Goal: Task Accomplishment & Management: Manage account settings

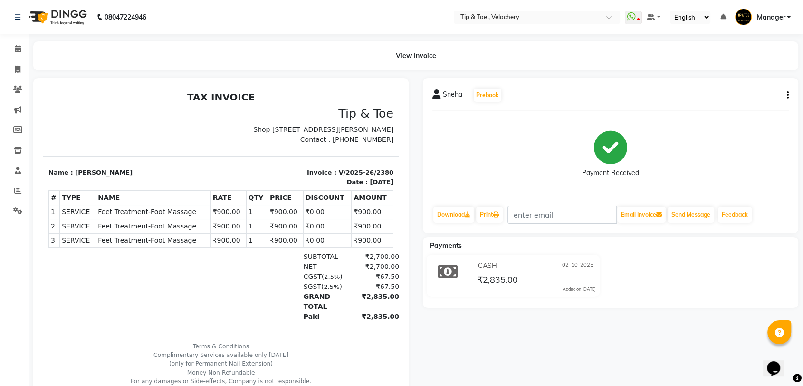
click at [114, 217] on span "Feet Treatment-Foot Massage" at bounding box center [153, 212] width 110 height 10
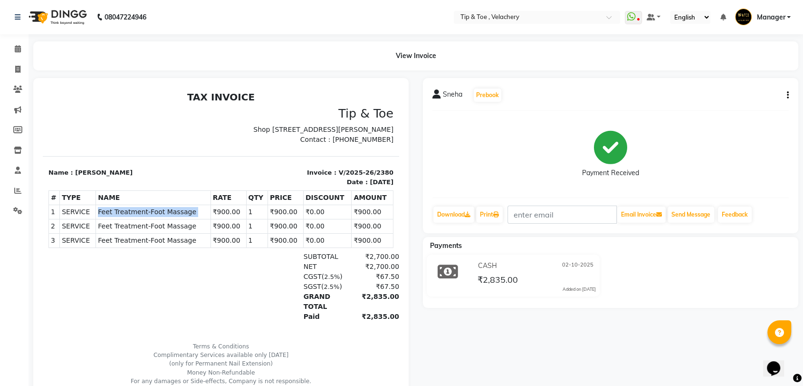
click at [114, 217] on span "Feet Treatment-Foot Massage" at bounding box center [153, 212] width 110 height 10
drag, startPoint x: 19, startPoint y: 50, endPoint x: 79, endPoint y: 4, distance: 76.0
click at [19, 49] on icon at bounding box center [18, 48] width 6 height 7
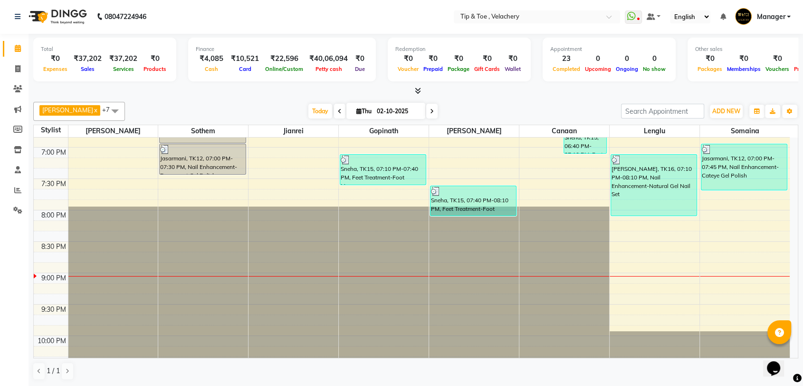
scroll to position [715, 0]
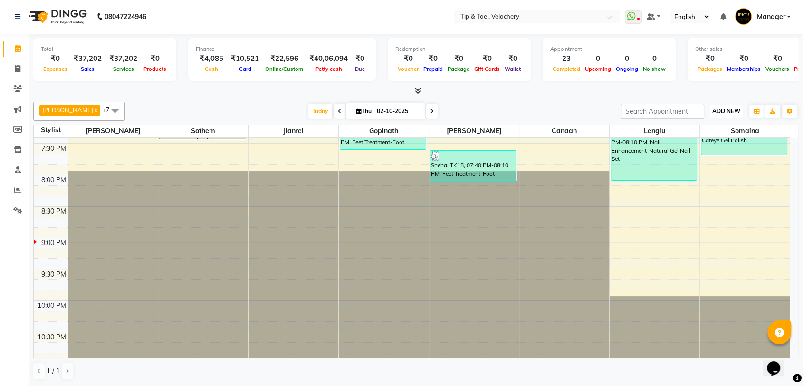
click at [722, 111] on span "ADD NEW" at bounding box center [727, 110] width 28 height 7
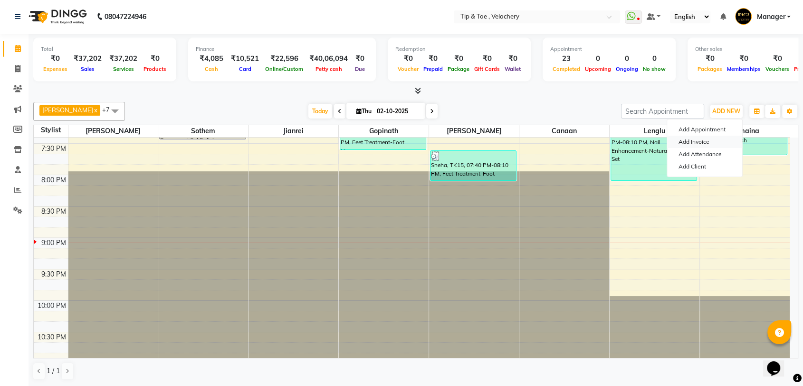
click at [690, 140] on link "Add Invoice" at bounding box center [704, 141] width 75 height 12
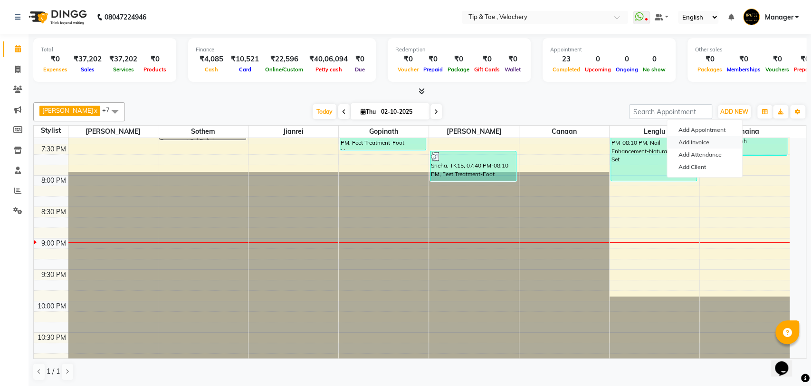
select select "service"
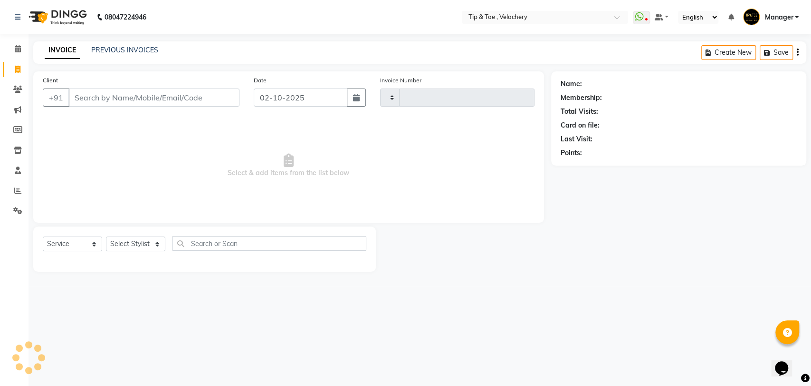
type input "2383"
select select "5863"
type input "9382328381"
click at [226, 97] on span "Add Client" at bounding box center [215, 98] width 38 height 10
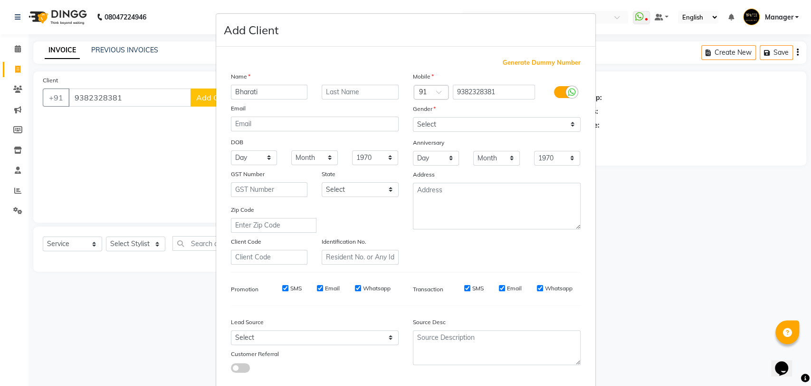
type input "Bharati"
click at [464, 127] on select "Select [DEMOGRAPHIC_DATA] [DEMOGRAPHIC_DATA] Other Prefer Not To Say" at bounding box center [497, 124] width 168 height 15
click at [413, 117] on select "Select [DEMOGRAPHIC_DATA] [DEMOGRAPHIC_DATA] Other Prefer Not To Say" at bounding box center [497, 124] width 168 height 15
click at [457, 126] on select "Select [DEMOGRAPHIC_DATA] [DEMOGRAPHIC_DATA] Other Prefer Not To Say" at bounding box center [497, 124] width 168 height 15
select select "female"
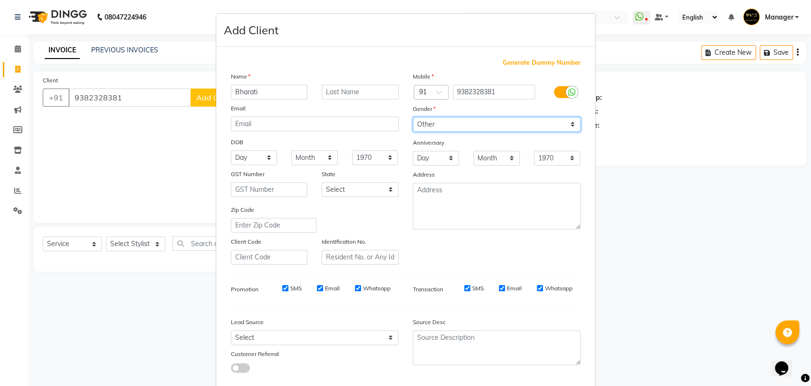
click at [413, 117] on select "Select [DEMOGRAPHIC_DATA] [DEMOGRAPHIC_DATA] Other Prefer Not To Say" at bounding box center [497, 124] width 168 height 15
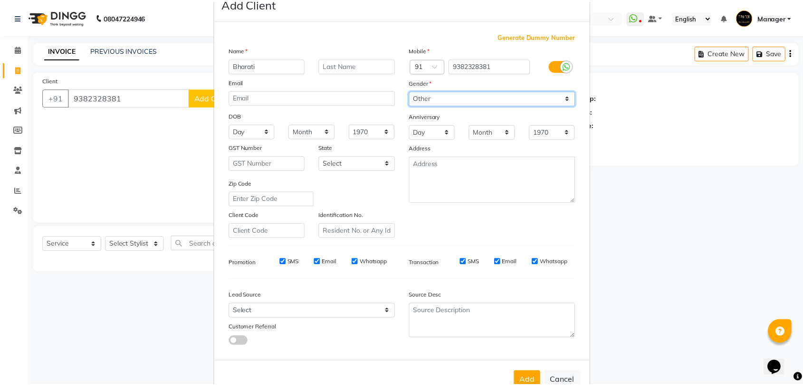
scroll to position [51, 0]
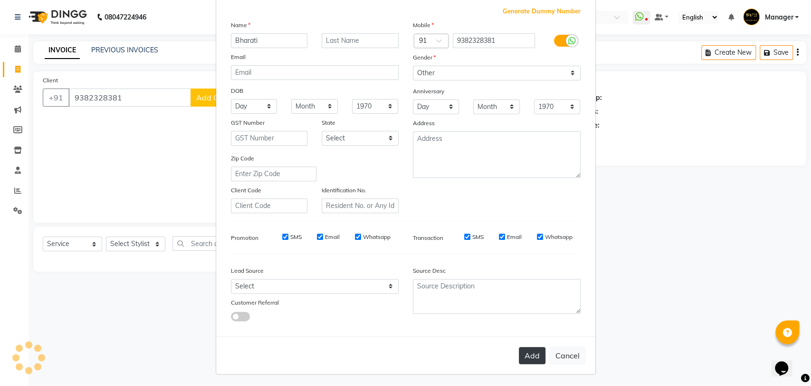
click at [531, 350] on button "Add" at bounding box center [532, 355] width 27 height 17
select select
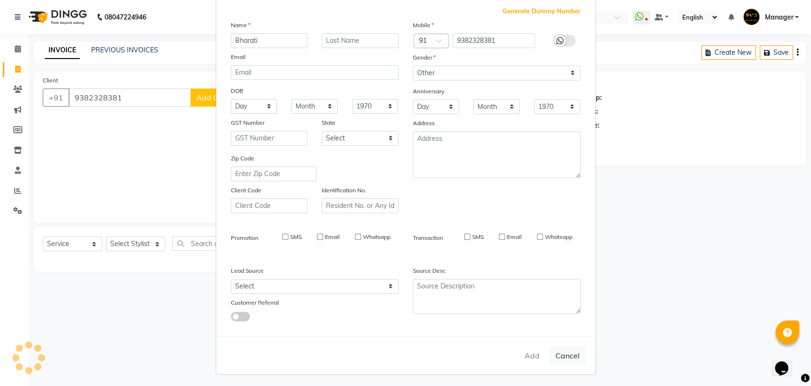
select select
checkbox input "false"
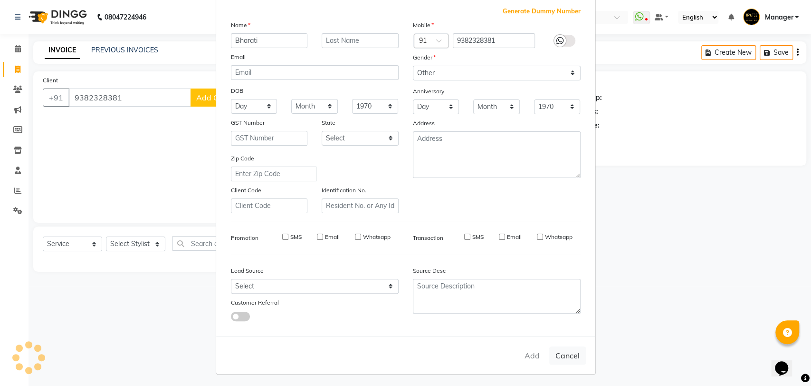
checkbox input "false"
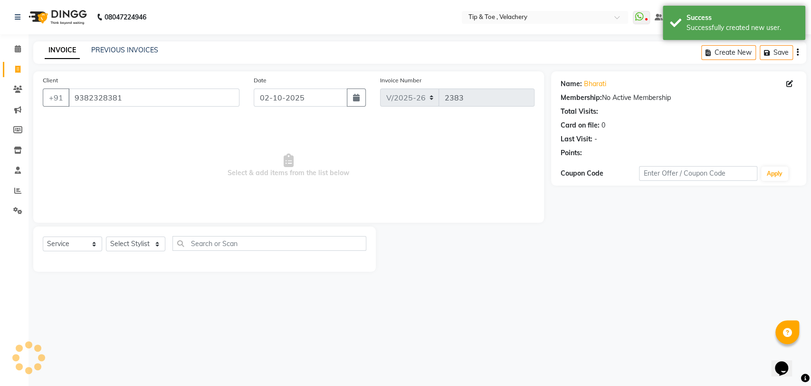
click at [137, 236] on div "Select Service Product Membership Package Voucher Prepaid Gift Card Select Styl…" at bounding box center [205, 247] width 324 height 22
click at [137, 244] on select "Select Stylist [PERSON_NAME] Gopinath Jianrei [PERSON_NAME] Manager [PERSON_NAM…" at bounding box center [135, 243] width 59 height 15
select select "56374"
click at [106, 236] on select "Select Stylist [PERSON_NAME] Gopinath Jianrei [PERSON_NAME] Manager [PERSON_NAM…" at bounding box center [135, 243] width 59 height 15
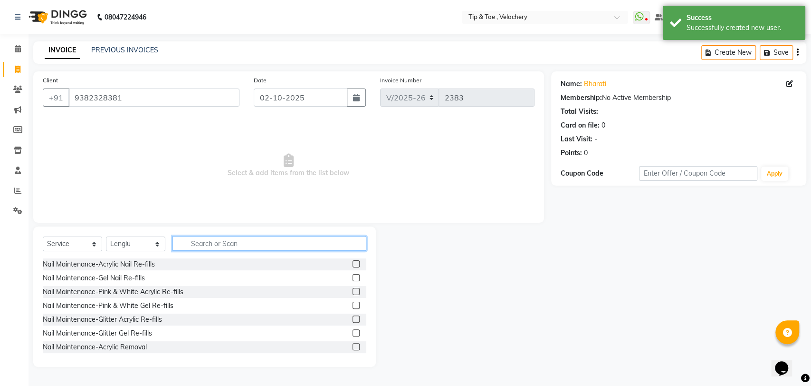
click at [223, 246] on input "text" at bounding box center [270, 243] width 194 height 15
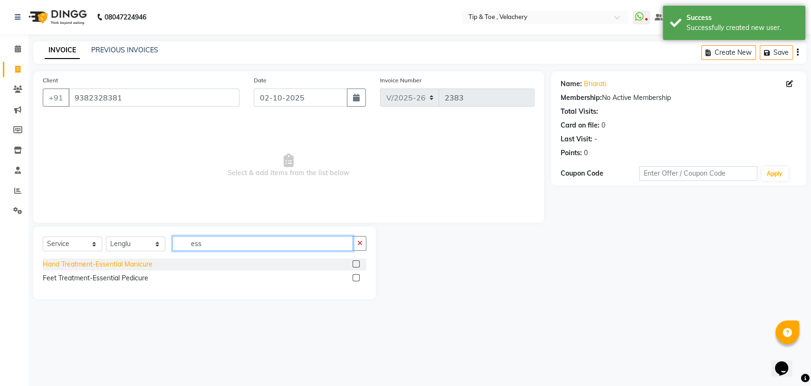
type input "ess"
click at [108, 262] on div "Hand Treatment-Essential Manicure" at bounding box center [98, 264] width 110 height 10
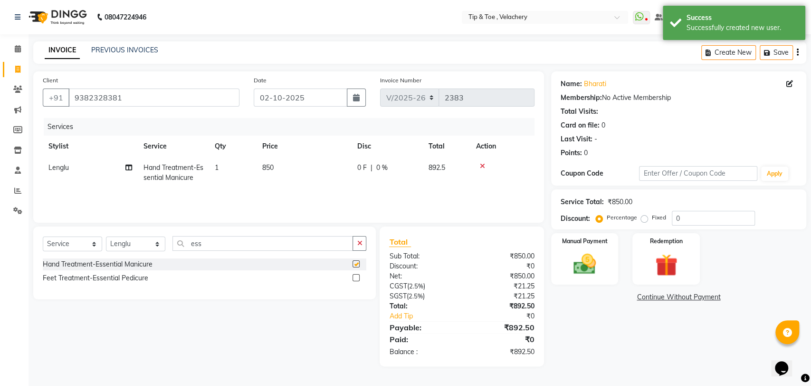
checkbox input "false"
click at [316, 162] on td "850" at bounding box center [304, 172] width 95 height 31
select select "56374"
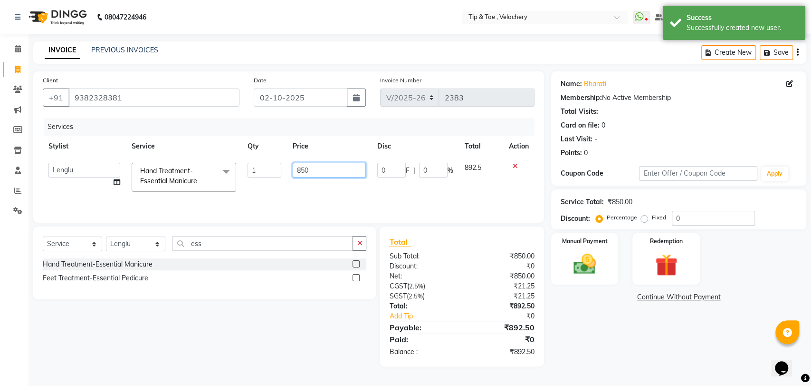
click at [326, 168] on input "850" at bounding box center [330, 170] width 74 height 15
type input "8"
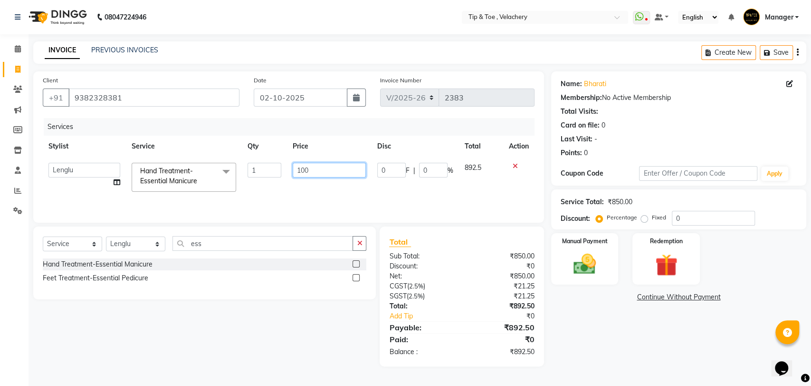
type input "1000"
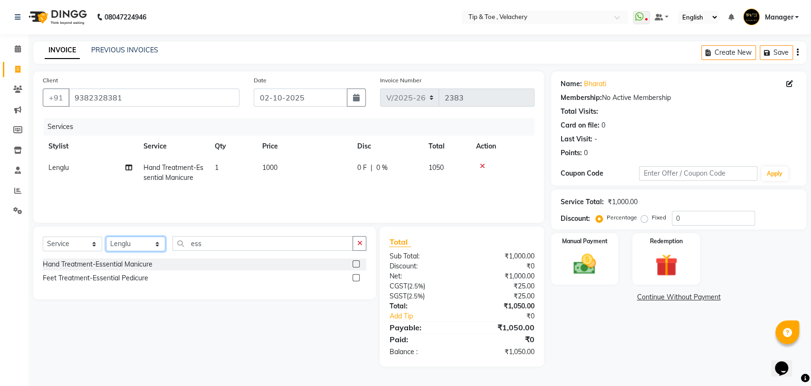
click at [130, 248] on select "Select Stylist [PERSON_NAME] Gopinath Jianrei [PERSON_NAME] Manager [PERSON_NAM…" at bounding box center [135, 243] width 59 height 15
select select "41027"
click at [106, 236] on select "Select Stylist [PERSON_NAME] Gopinath Jianrei [PERSON_NAME] Manager [PERSON_NAM…" at bounding box center [135, 243] width 59 height 15
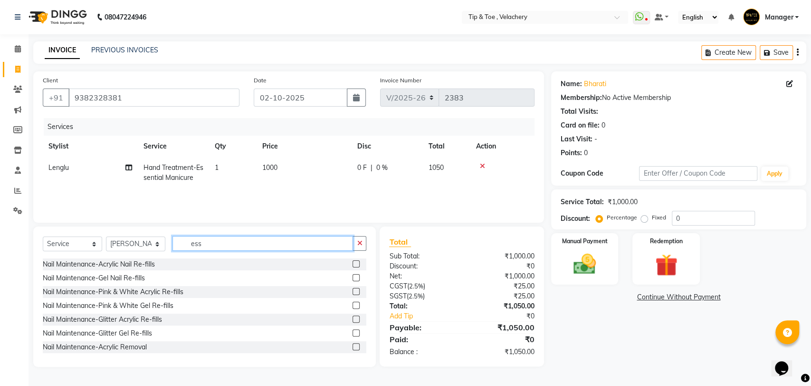
click at [217, 245] on input "ess" at bounding box center [263, 243] width 181 height 15
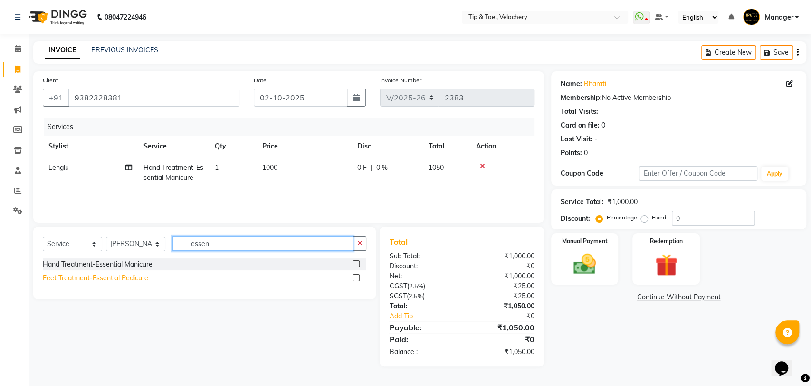
type input "essen"
click at [133, 275] on div "Feet Treatment-Essential Pedicure" at bounding box center [96, 278] width 106 height 10
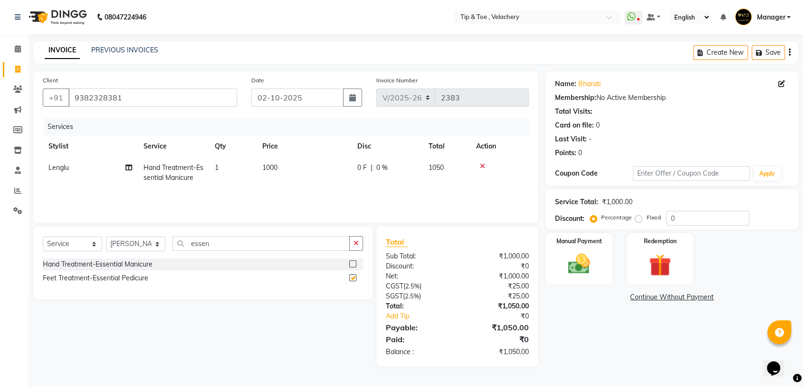
checkbox input "false"
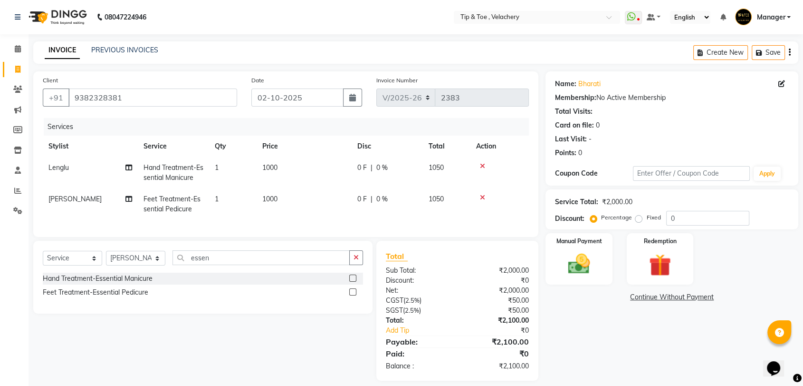
click at [287, 188] on td "1000" at bounding box center [304, 203] width 95 height 31
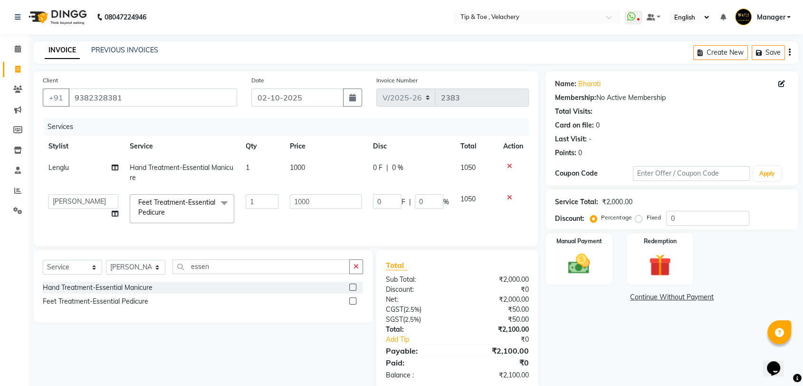
click at [323, 194] on input "1000" at bounding box center [326, 201] width 72 height 15
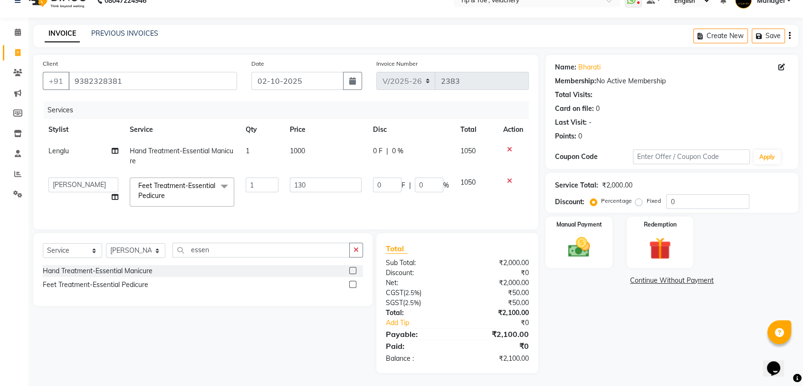
type input "1300"
click at [135, 261] on div "Select Service Product Membership Package Voucher Prepaid Gift Card Select Styl…" at bounding box center [203, 253] width 320 height 22
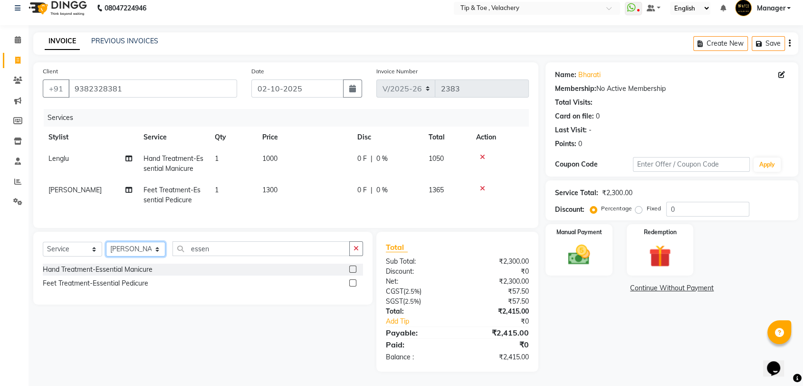
select select "41026"
click at [106, 241] on select "Select Stylist [PERSON_NAME] Gopinath Jianrei [PERSON_NAME] Manager [PERSON_NAM…" at bounding box center [135, 248] width 59 height 15
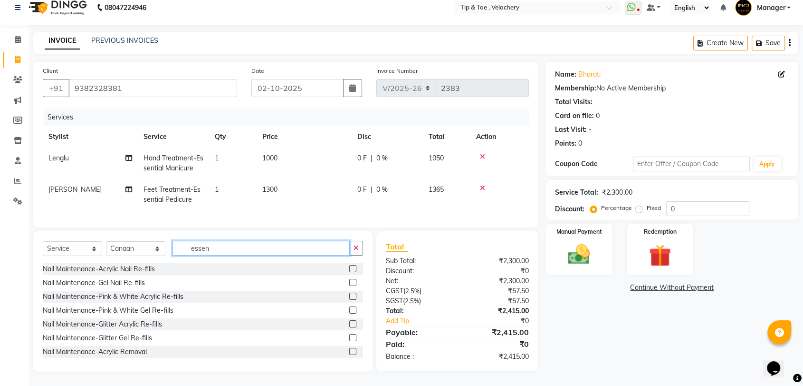
click at [222, 249] on input "essen" at bounding box center [261, 248] width 177 height 15
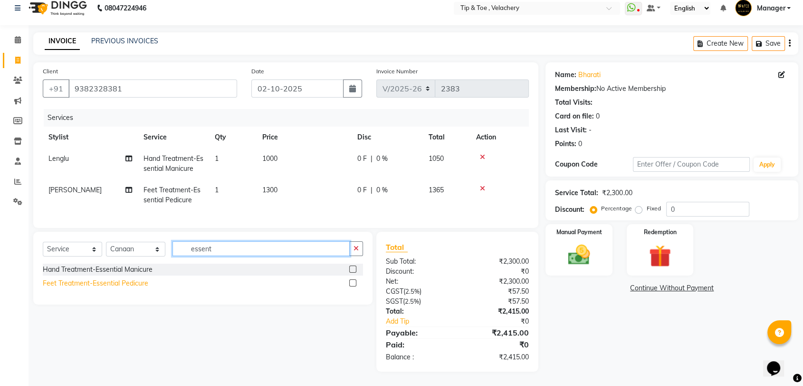
type input "essent"
click at [137, 285] on div "Feet Treatment-Essential Pedicure" at bounding box center [96, 283] width 106 height 10
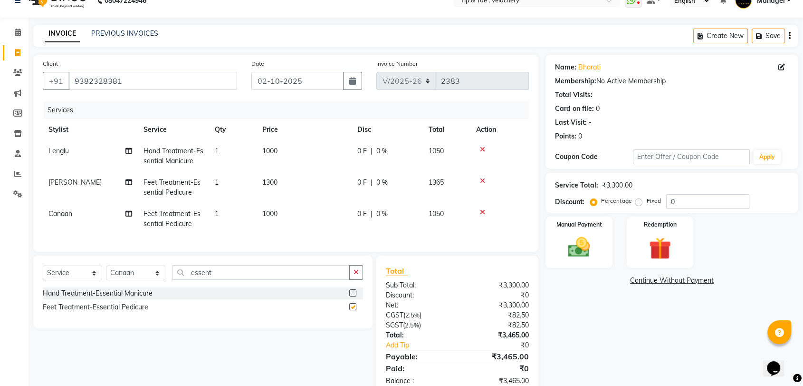
checkbox input "false"
click at [285, 204] on td "1000" at bounding box center [304, 218] width 95 height 31
select select "41026"
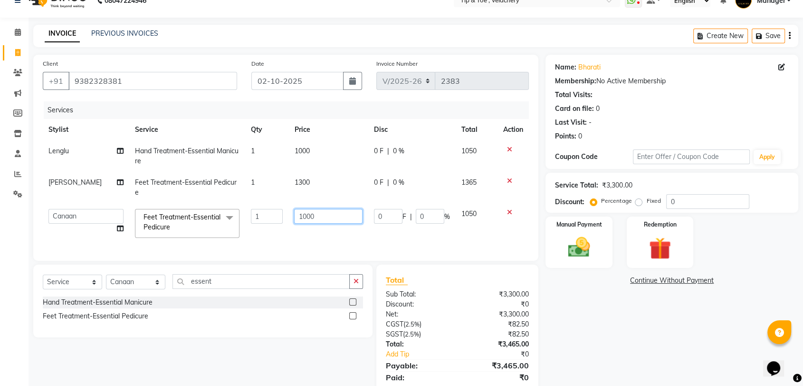
click at [319, 209] on input "1000" at bounding box center [328, 216] width 68 height 15
type input "1300"
click at [624, 327] on div "Name: Bharati Membership: No Active Membership Total Visits: Card on file: 0 La…" at bounding box center [676, 229] width 260 height 349
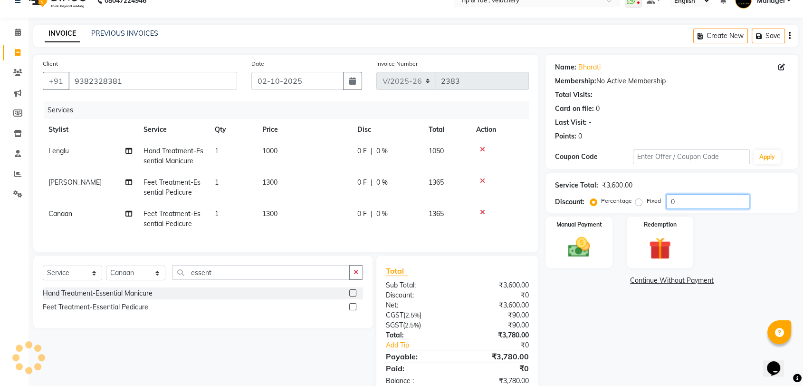
click at [688, 194] on input "0" at bounding box center [707, 201] width 83 height 15
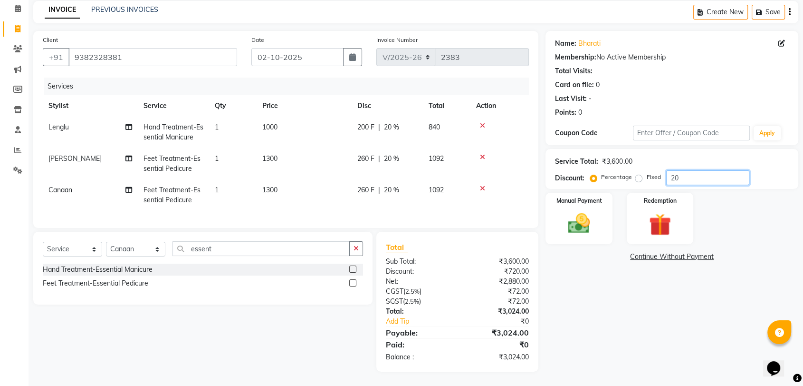
type input "20"
click at [652, 281] on div "Name: Bharati Membership: No Active Membership Total Visits: Card on file: 0 La…" at bounding box center [676, 201] width 260 height 340
click at [631, 340] on div "Name: Bharati Membership: No Active Membership Total Visits: Card on file: 0 La…" at bounding box center [676, 201] width 260 height 340
click at [583, 222] on img at bounding box center [578, 223] width 37 height 27
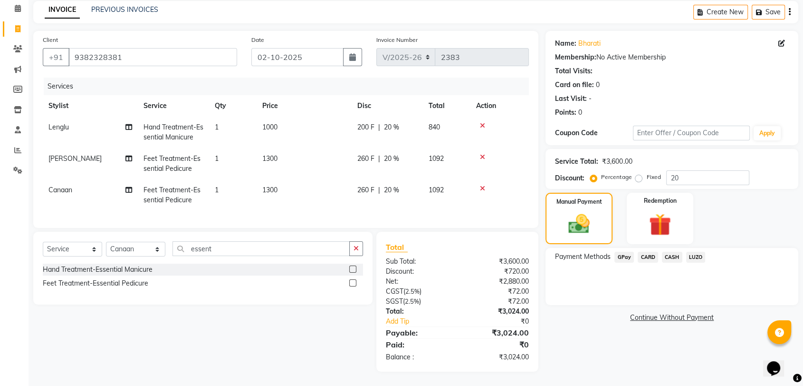
drag, startPoint x: 647, startPoint y: 245, endPoint x: 652, endPoint y: 245, distance: 5.3
click at [647, 251] on span "CARD" at bounding box center [648, 256] width 20 height 11
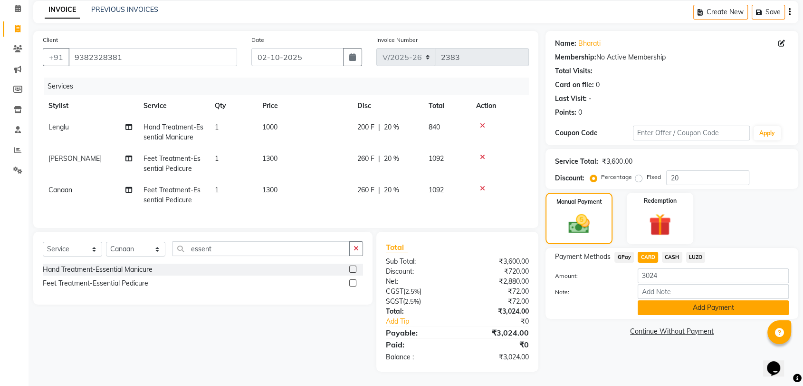
click at [688, 300] on button "Add Payment" at bounding box center [713, 307] width 151 height 15
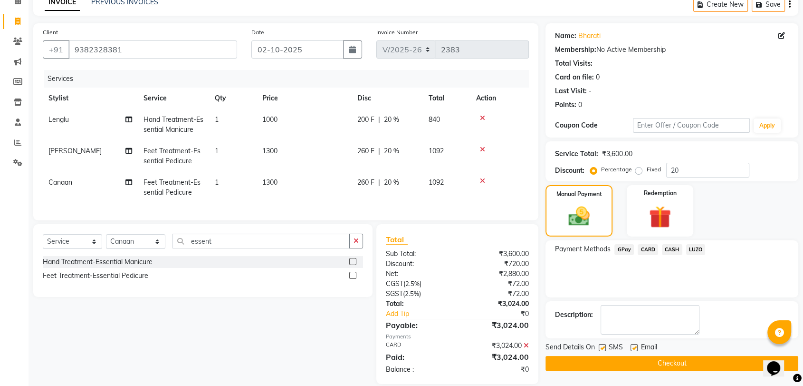
scroll to position [68, 0]
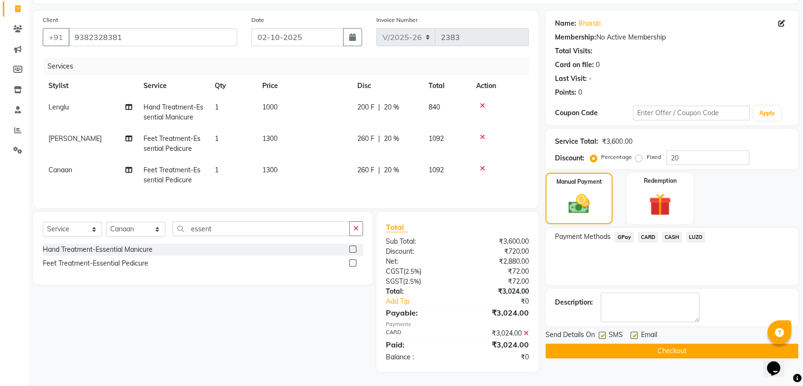
click at [635, 331] on label at bounding box center [634, 334] width 7 height 7
click at [635, 332] on input "checkbox" at bounding box center [634, 335] width 6 height 6
checkbox input "false"
click at [647, 343] on button "Checkout" at bounding box center [672, 350] width 253 height 15
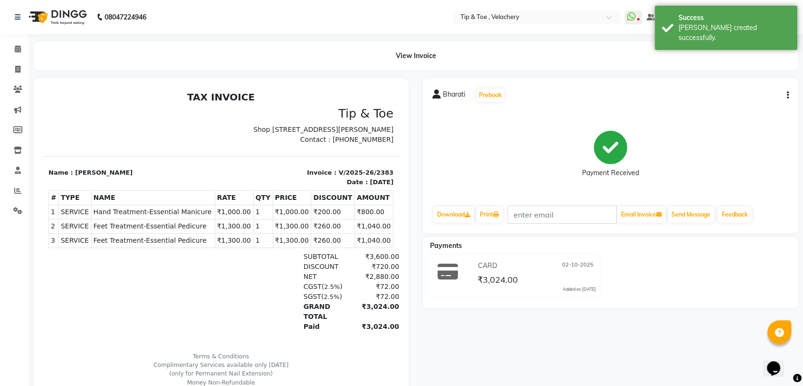
click at [167, 217] on span "Hand Treatment-Essential Manicure" at bounding box center [153, 212] width 119 height 10
copy tr "Hand Treatment-Essential Manicure"
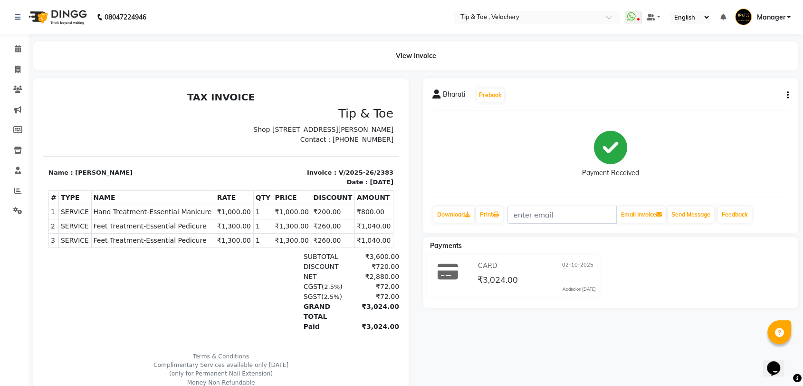
click at [162, 231] on span "Feet Treatment-Essential Pedicure" at bounding box center [153, 226] width 119 height 10
copy tr "Feet Treatment-Essential Pedicure"
click at [152, 245] on span "Feet Treatment-Essential Pedicure" at bounding box center [153, 240] width 119 height 10
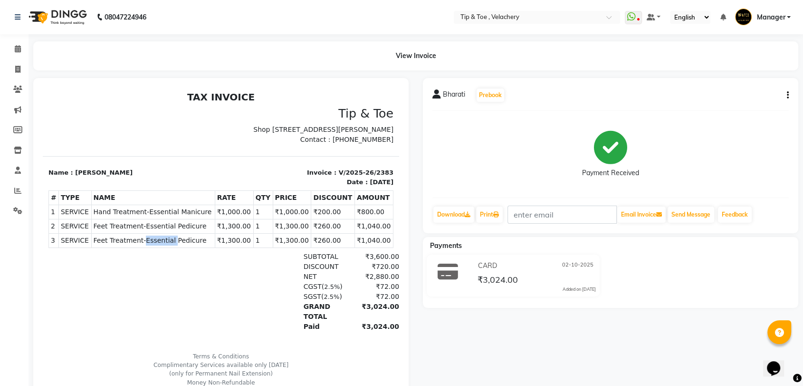
click at [152, 245] on span "Feet Treatment-Essential Pedicure" at bounding box center [153, 240] width 119 height 10
copy tr "Feet Treatment-Essential Pedicure"
click at [21, 48] on span at bounding box center [18, 49] width 17 height 11
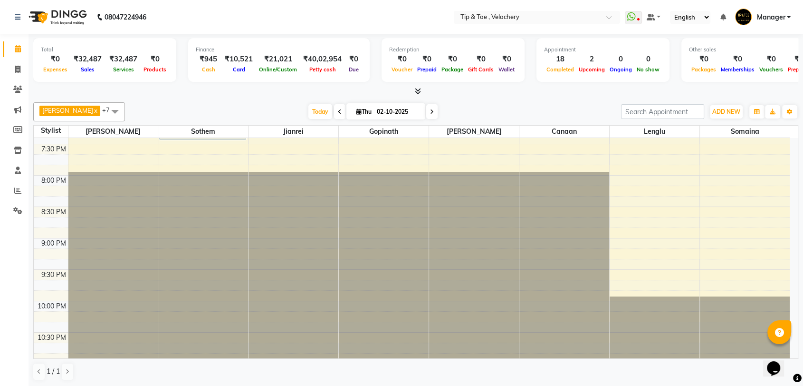
scroll to position [523, 0]
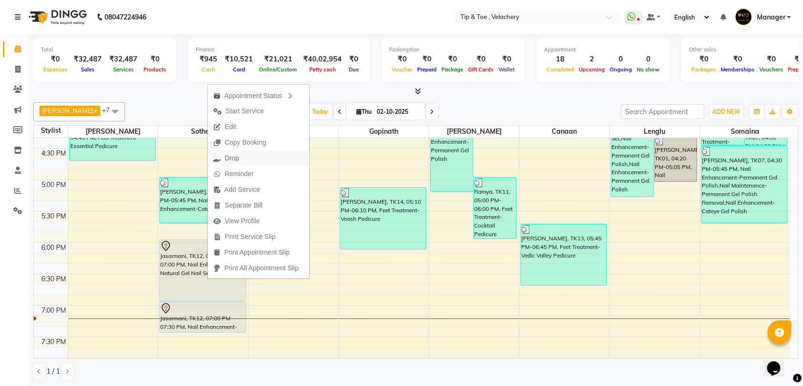
click at [234, 156] on span "Drop" at bounding box center [232, 158] width 14 height 10
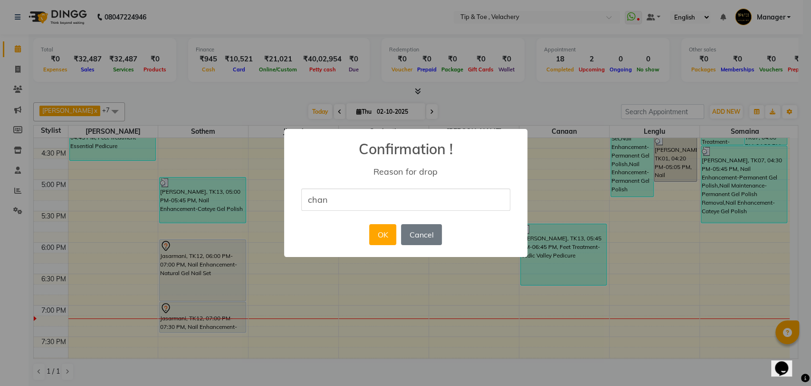
type input "change of mind"
click at [381, 242] on button "OK" at bounding box center [382, 234] width 27 height 21
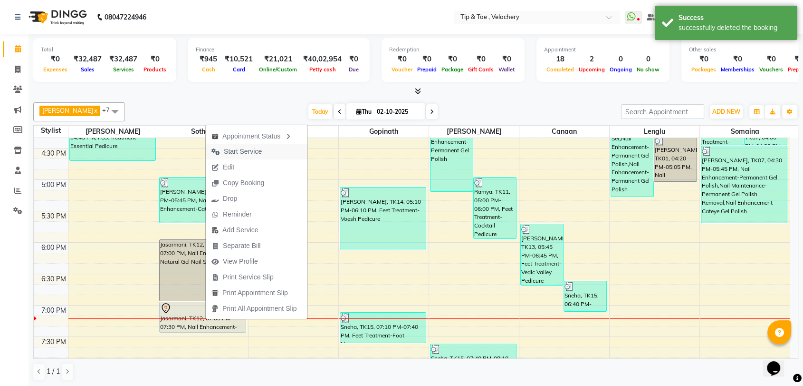
click at [237, 149] on span "Start Service" at bounding box center [243, 151] width 38 height 10
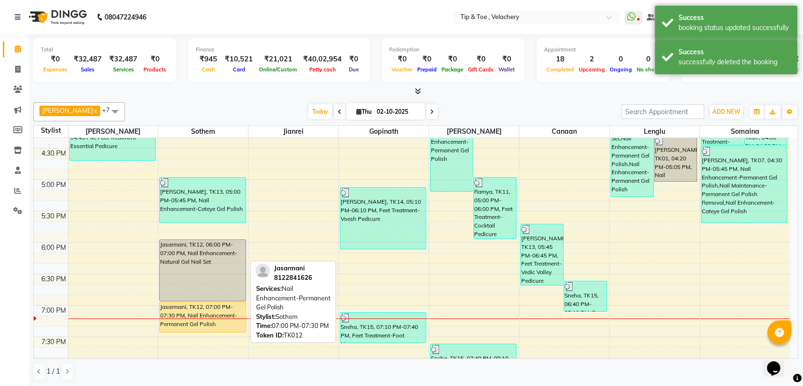
click at [199, 322] on div "Jasarmani, TK12, 07:00 PM-07:30 PM, Nail Enhancement-Permanent Gel Polish" at bounding box center [203, 317] width 86 height 30
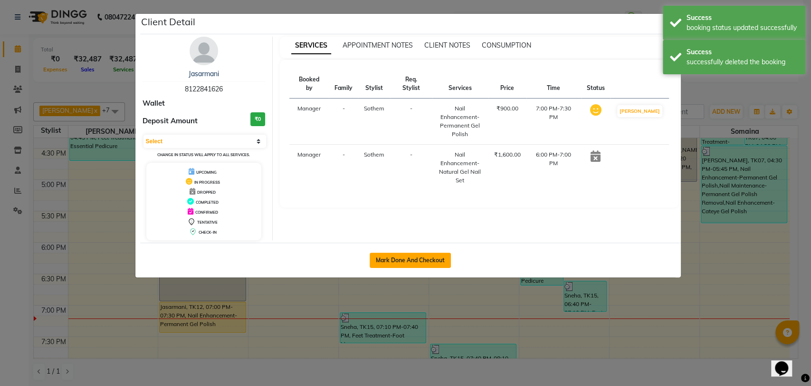
drag, startPoint x: 398, startPoint y: 258, endPoint x: 392, endPoint y: 257, distance: 6.7
click at [398, 257] on button "Mark Done And Checkout" at bounding box center [410, 259] width 81 height 15
select select "service"
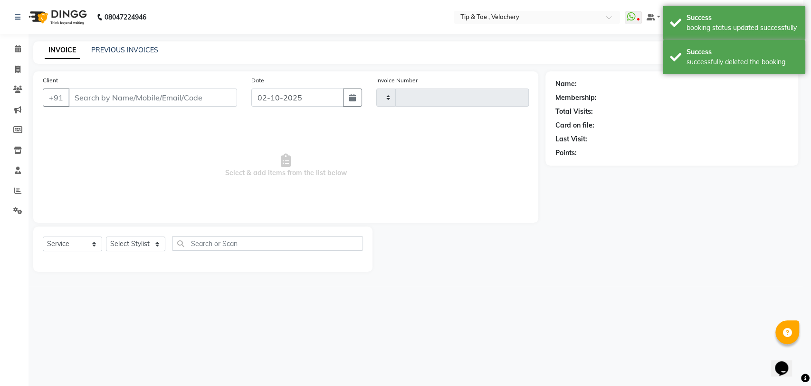
type input "2381"
select select "5863"
type input "8122841626"
select select "41035"
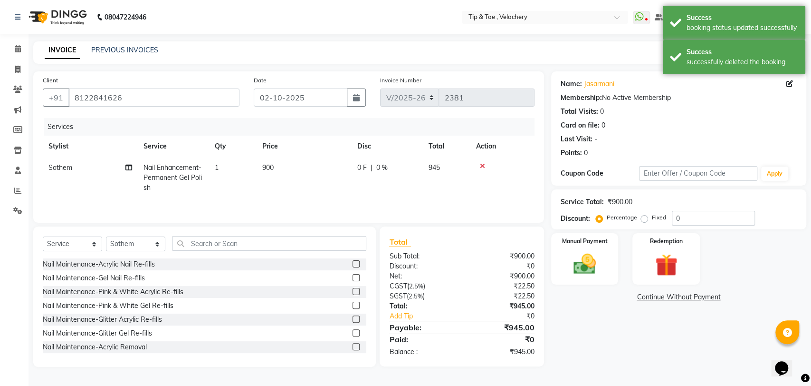
click at [68, 164] on span "Sothem" at bounding box center [60, 167] width 24 height 9
select select "41035"
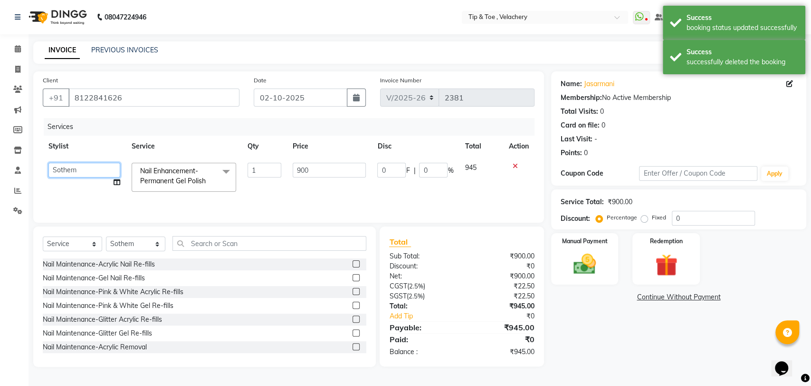
click at [80, 169] on select "[PERSON_NAME] [PERSON_NAME] [PERSON_NAME] Manager [PERSON_NAME]" at bounding box center [84, 170] width 72 height 15
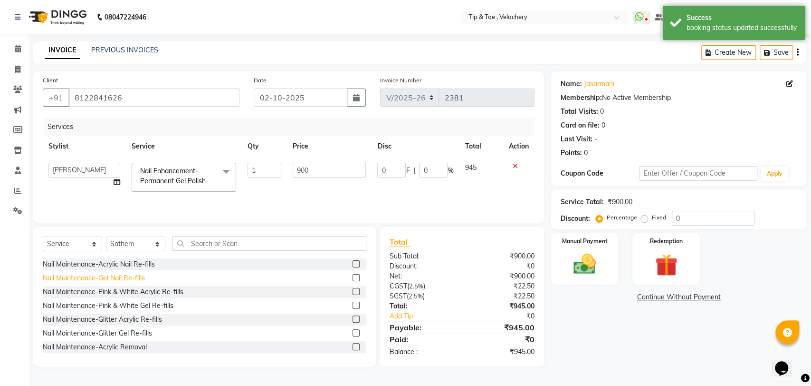
select select "41021"
drag, startPoint x: 186, startPoint y: 172, endPoint x: 180, endPoint y: 185, distance: 14.9
click at [185, 174] on span "Nail Enhancement-Permanent Gel Polish" at bounding box center [173, 175] width 66 height 19
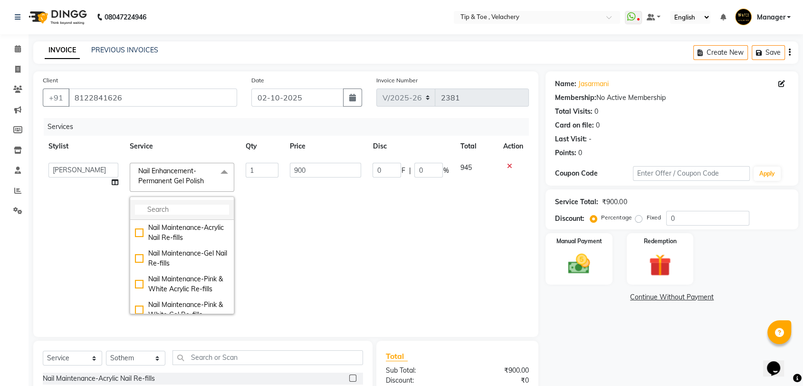
click at [162, 205] on input "multiselect-search" at bounding box center [182, 209] width 94 height 10
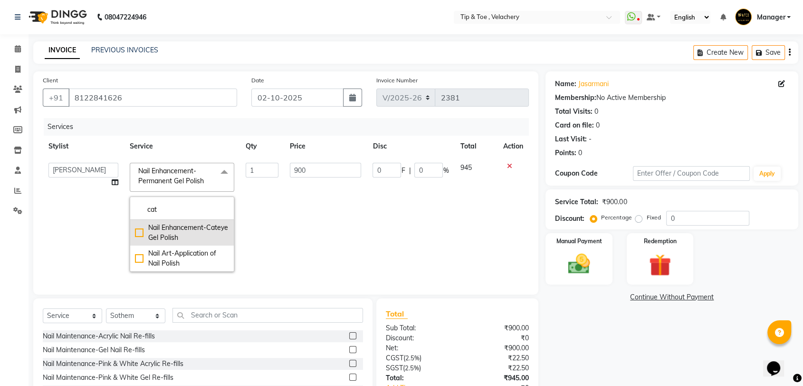
type input "cat"
click at [206, 233] on div "Nail Enhancement-Cateye Gel Polish" at bounding box center [182, 232] width 94 height 20
checkbox input "true"
type input "1300"
click at [416, 218] on td "0 F | 0 %" at bounding box center [410, 217] width 87 height 120
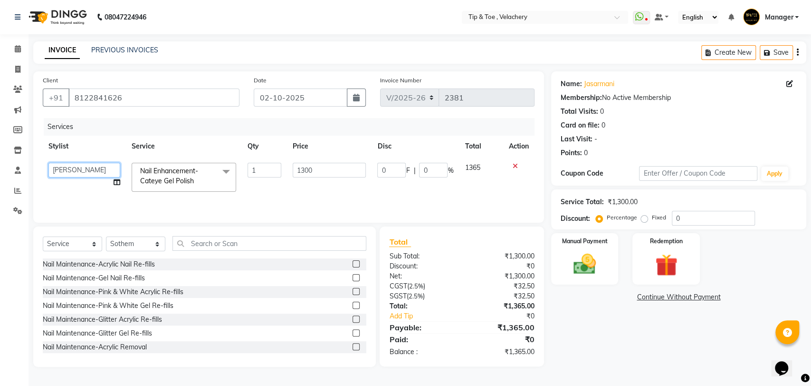
click at [95, 171] on select "[PERSON_NAME] [PERSON_NAME] [PERSON_NAME] Manager [PERSON_NAME]" at bounding box center [84, 170] width 72 height 15
select select "63979"
click at [309, 279] on div "Nail Maintenance-Gel Nail Re-fills" at bounding box center [205, 278] width 324 height 12
click at [305, 170] on input "1300" at bounding box center [330, 170] width 74 height 15
type input "1500"
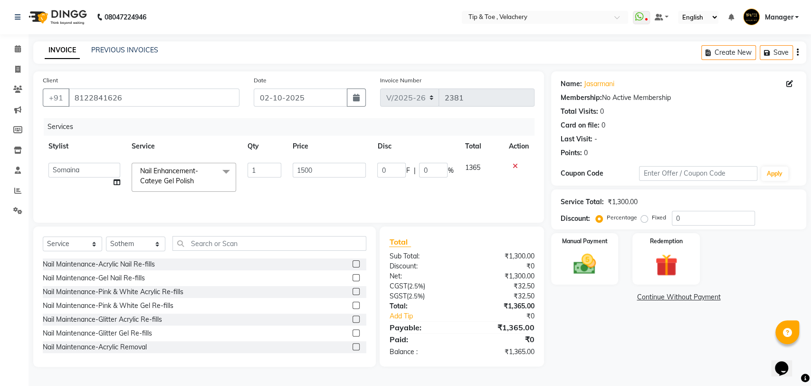
click at [623, 319] on div "Name: Jasarmani Membership: No Active Membership Total Visits: 0 Card on file: …" at bounding box center [682, 218] width 262 height 295
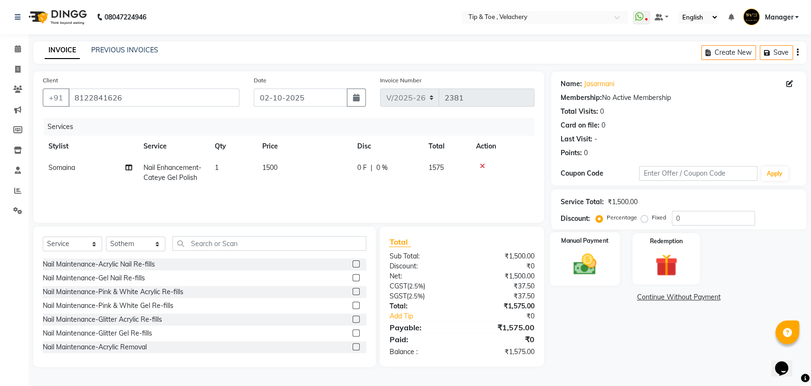
click at [579, 263] on img at bounding box center [585, 264] width 38 height 27
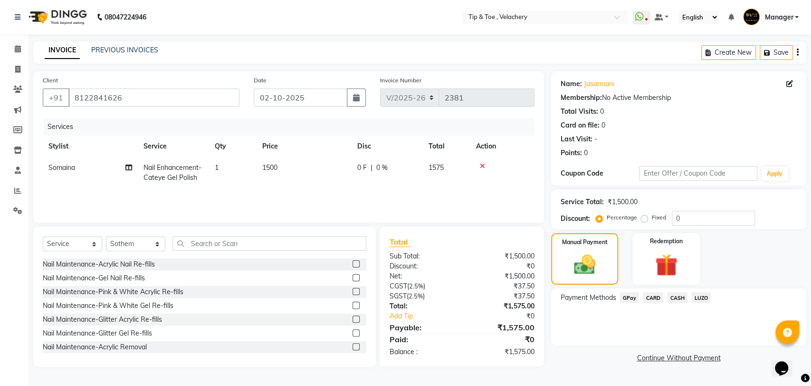
click at [632, 299] on span "GPay" at bounding box center [629, 297] width 19 height 11
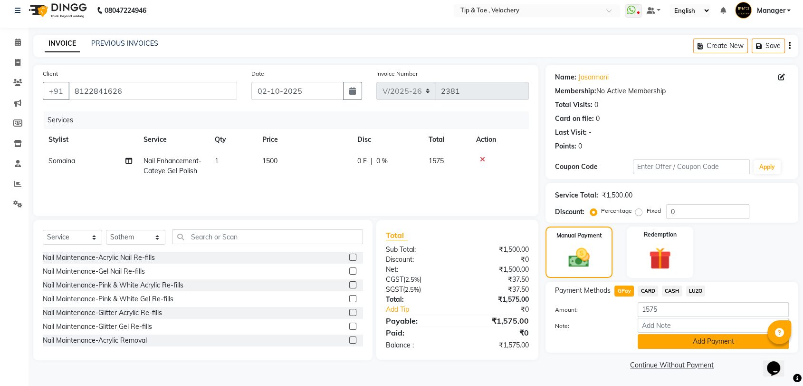
click at [685, 342] on button "Add Payment" at bounding box center [713, 341] width 151 height 15
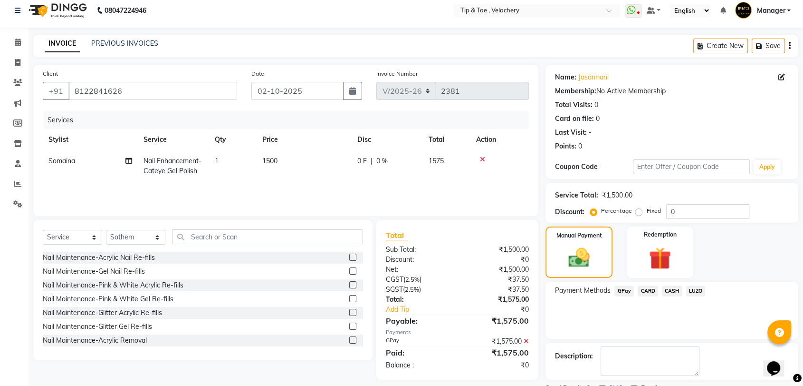
scroll to position [47, 0]
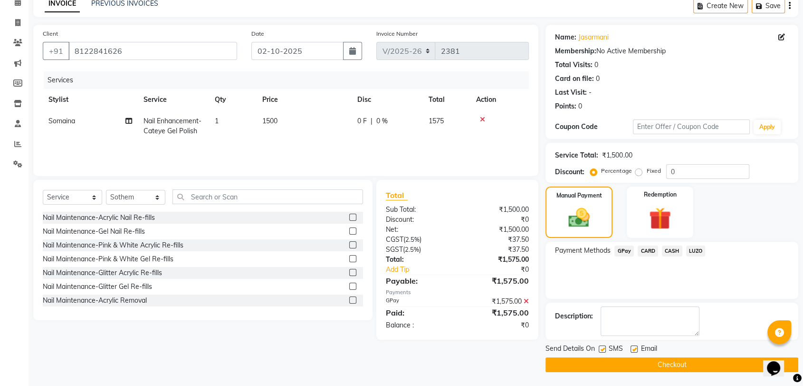
click at [635, 347] on label at bounding box center [634, 348] width 7 height 7
click at [635, 347] on input "checkbox" at bounding box center [634, 349] width 6 height 6
checkbox input "false"
click at [593, 362] on button "Checkout" at bounding box center [672, 364] width 253 height 15
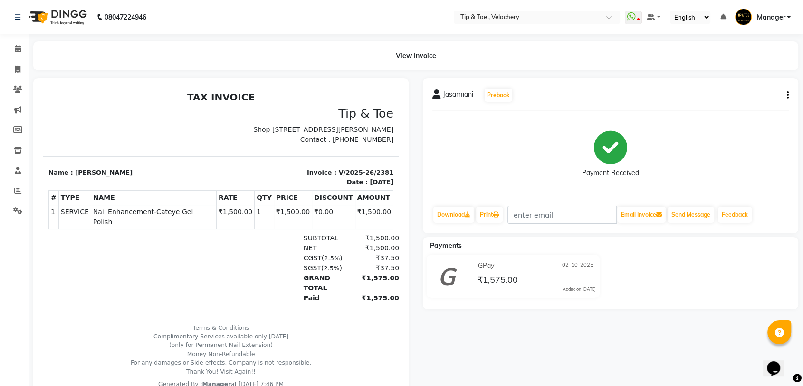
click at [125, 220] on span "Nail Enhancement-Cateye Gel Polish" at bounding box center [153, 217] width 121 height 20
click at [125, 219] on span "Nail Enhancement-Cateye Gel Polish" at bounding box center [153, 217] width 121 height 20
copy tr "Nail Enhancement-Cateye Gel Polish"
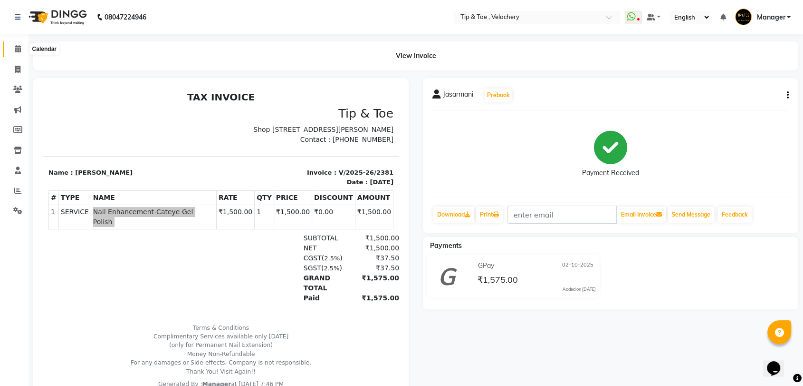
click at [23, 49] on span at bounding box center [18, 49] width 17 height 11
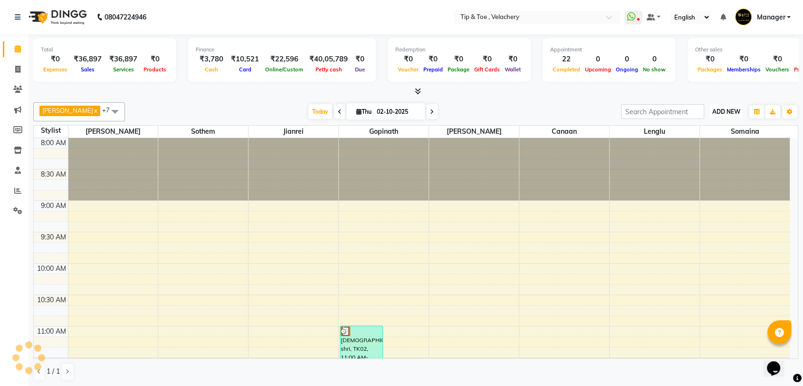
click at [737, 109] on span "ADD NEW" at bounding box center [727, 111] width 28 height 7
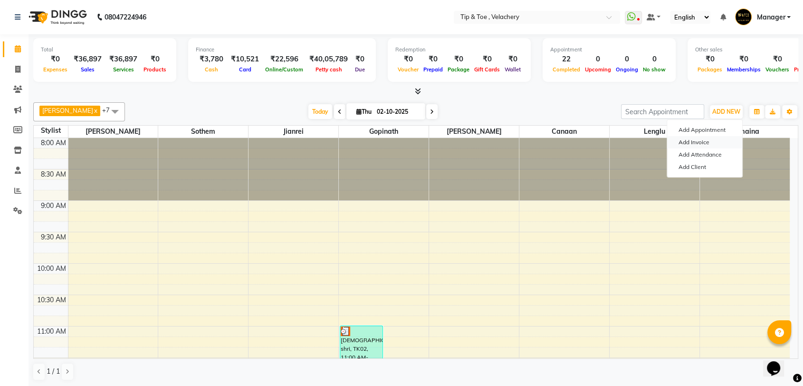
click at [707, 147] on link "Add Invoice" at bounding box center [704, 142] width 75 height 12
select select "service"
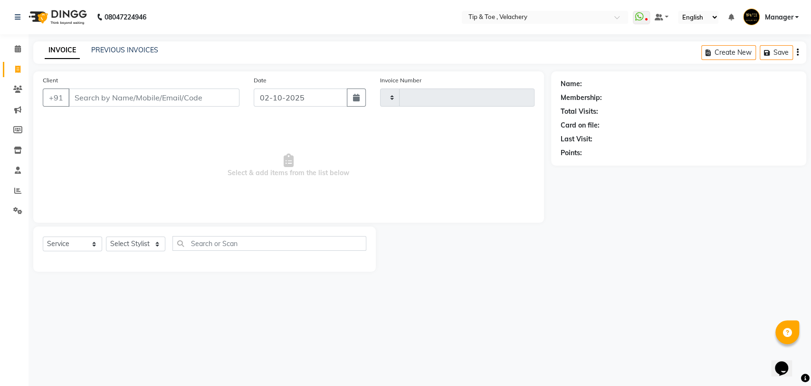
type input "2382"
select select "5863"
type input "897629712"
click at [216, 93] on span "Add Client" at bounding box center [215, 98] width 38 height 10
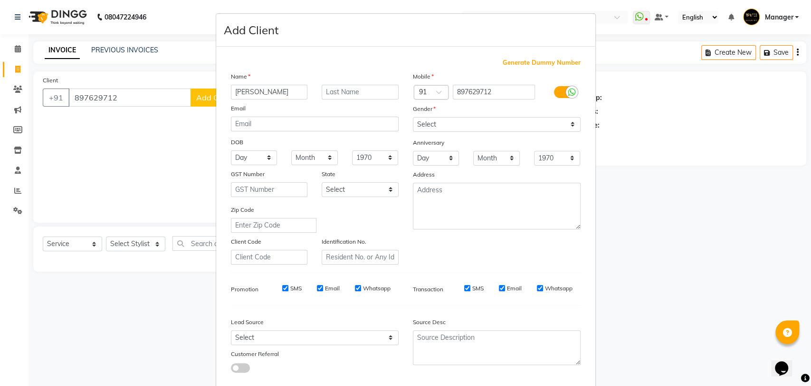
type input "[PERSON_NAME]"
click at [471, 124] on select "Select [DEMOGRAPHIC_DATA] [DEMOGRAPHIC_DATA] Other Prefer Not To Say" at bounding box center [497, 124] width 168 height 15
select select "[DEMOGRAPHIC_DATA]"
click at [413, 117] on select "Select [DEMOGRAPHIC_DATA] [DEMOGRAPHIC_DATA] Other Prefer Not To Say" at bounding box center [497, 124] width 168 height 15
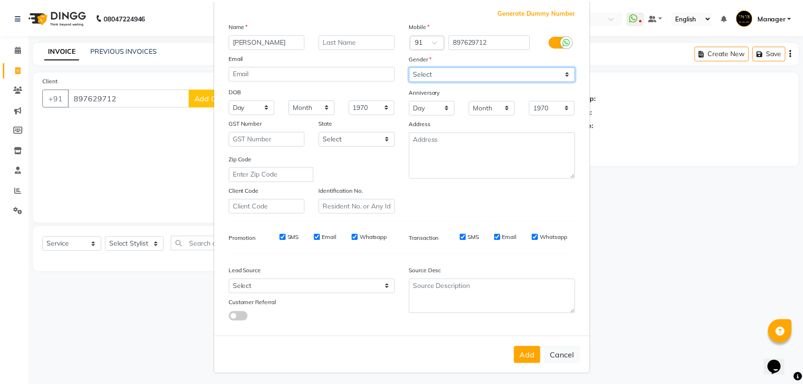
scroll to position [51, 0]
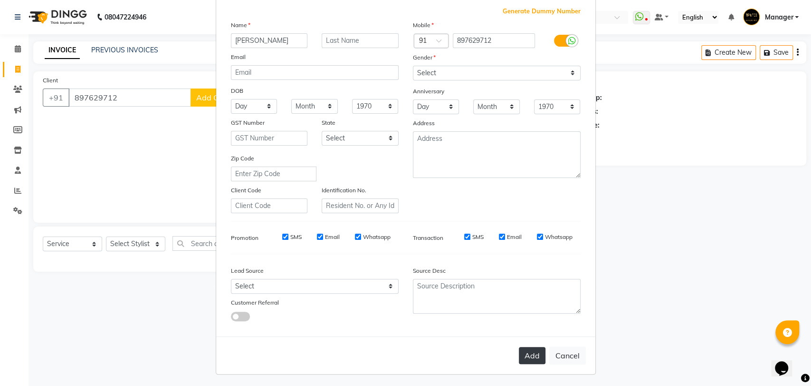
click at [530, 351] on button "Add" at bounding box center [532, 355] width 27 height 17
select select
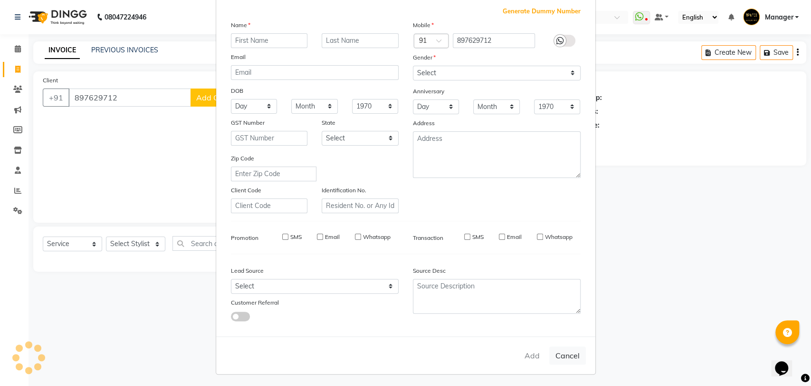
select select
checkbox input "false"
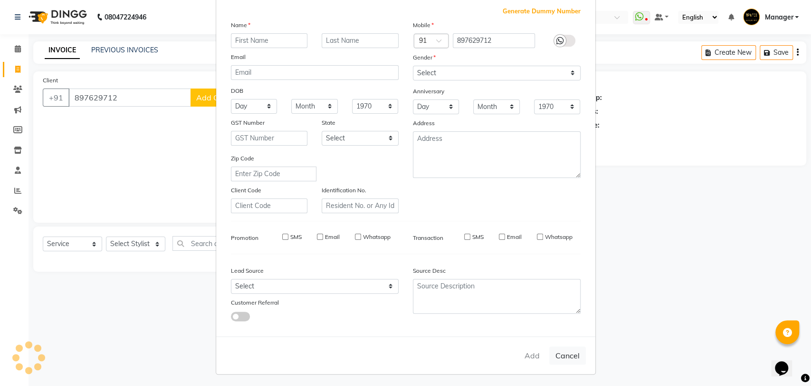
checkbox input "false"
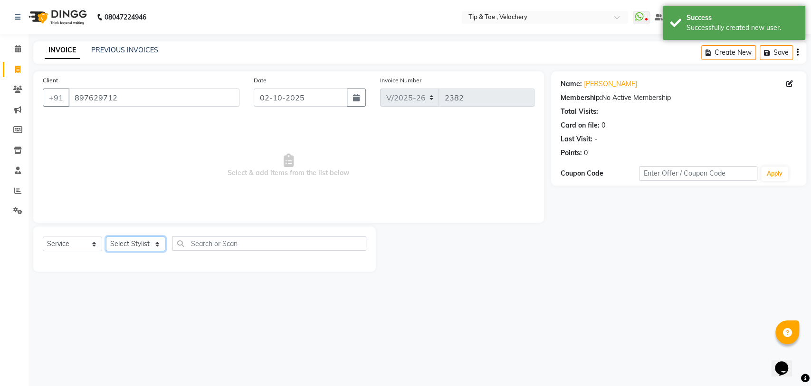
click at [123, 242] on select "Select Stylist [PERSON_NAME] Gopinath Jianrei [PERSON_NAME] Manager [PERSON_NAM…" at bounding box center [135, 243] width 59 height 15
select select "56374"
click at [106, 236] on select "Select Stylist [PERSON_NAME] Gopinath Jianrei [PERSON_NAME] Manager [PERSON_NAM…" at bounding box center [135, 243] width 59 height 15
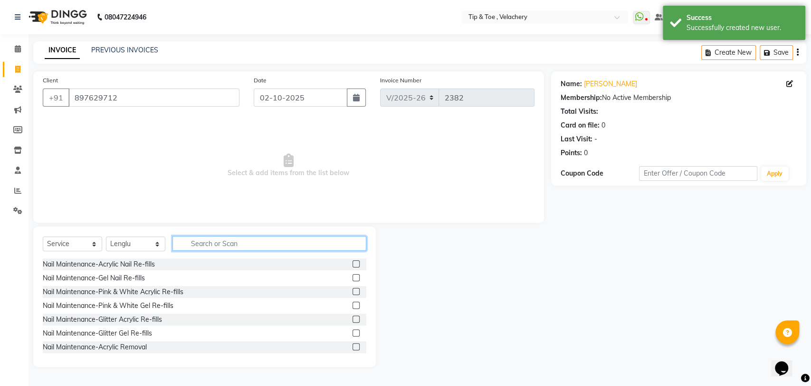
click at [235, 240] on input "text" at bounding box center [270, 243] width 194 height 15
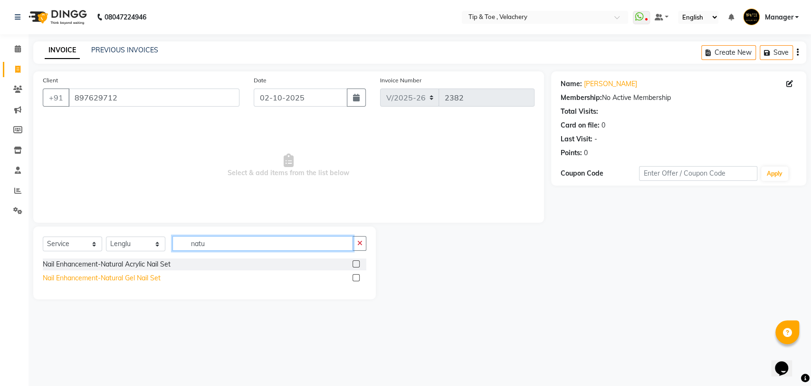
type input "natu"
drag, startPoint x: 145, startPoint y: 280, endPoint x: 188, endPoint y: 245, distance: 55.2
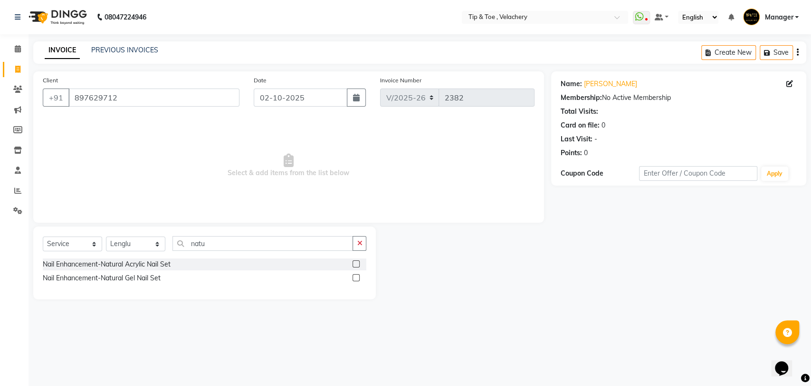
click at [146, 279] on div "Nail Enhancement-Natural Gel Nail Set" at bounding box center [102, 278] width 118 height 10
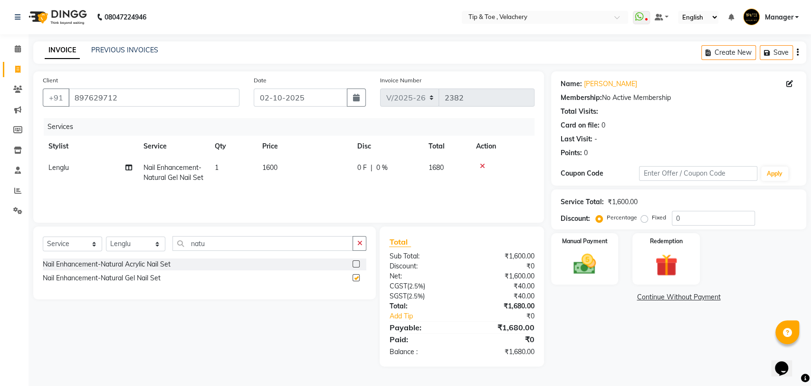
checkbox input "false"
click at [299, 164] on td "1600" at bounding box center [304, 172] width 95 height 31
select select "56374"
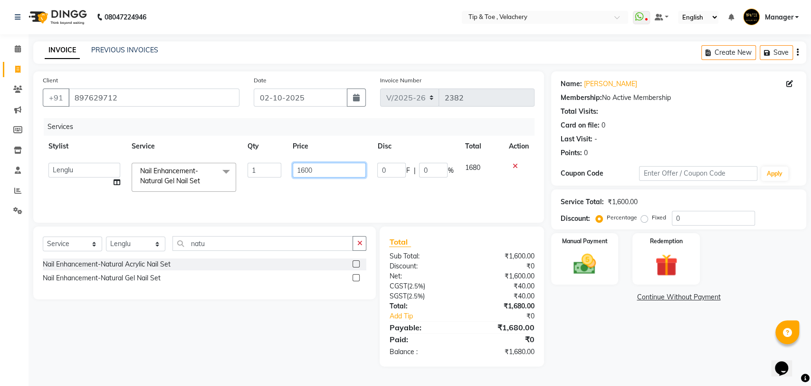
click at [309, 165] on input "1600" at bounding box center [330, 170] width 74 height 15
drag, startPoint x: 334, startPoint y: 166, endPoint x: 339, endPoint y: 165, distance: 5.8
click at [335, 166] on input "1600" at bounding box center [330, 170] width 74 height 15
type input "1"
type input "290"
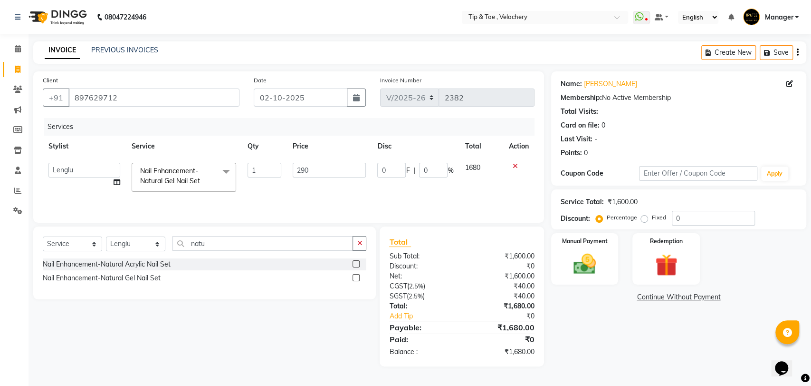
click at [612, 339] on div "Name: [PERSON_NAME] Membership: No Active Membership Total Visits: Card on file…" at bounding box center [682, 218] width 262 height 295
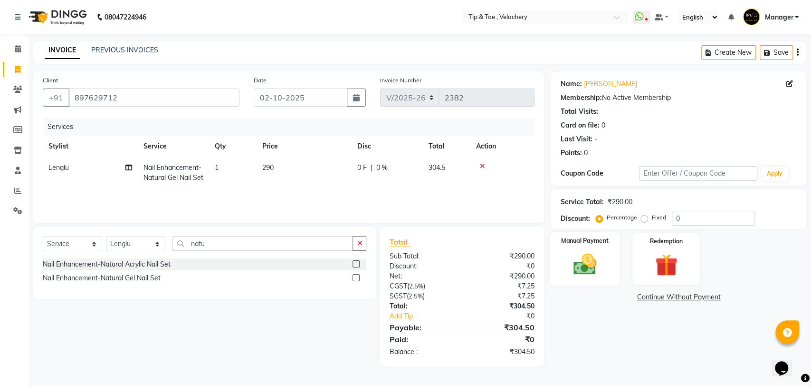
drag, startPoint x: 597, startPoint y: 268, endPoint x: 612, endPoint y: 277, distance: 17.9
click at [596, 268] on img at bounding box center [585, 264] width 38 height 27
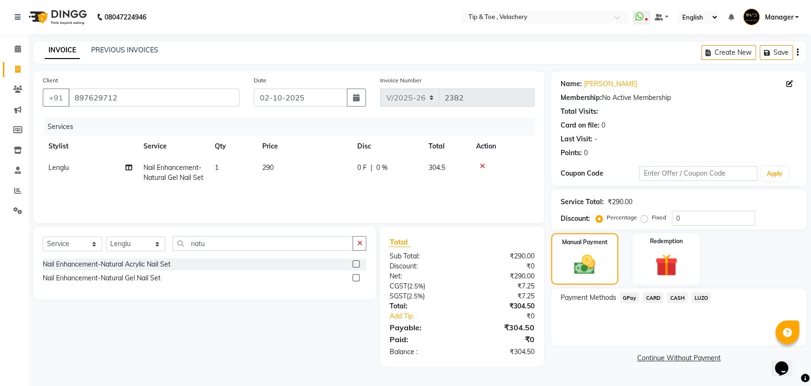
click at [682, 294] on span "CASH" at bounding box center [677, 297] width 20 height 11
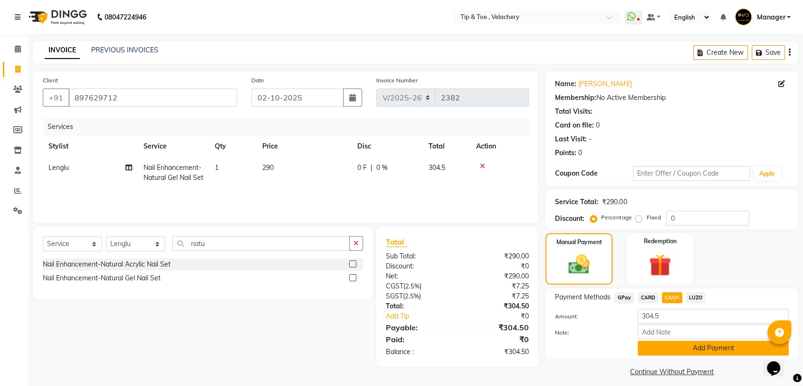
click at [685, 345] on button "Add Payment" at bounding box center [713, 347] width 151 height 15
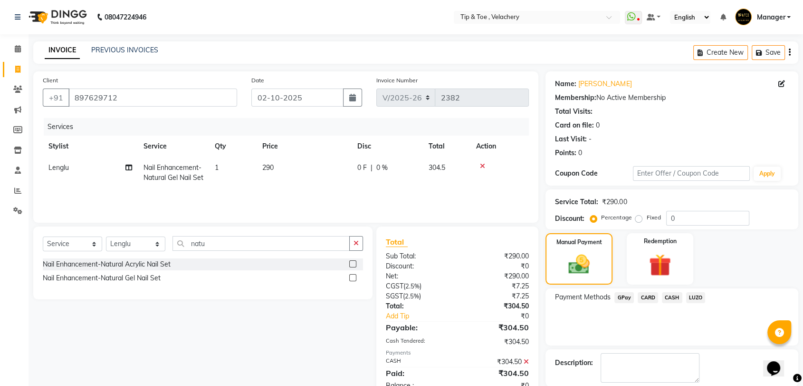
scroll to position [47, 0]
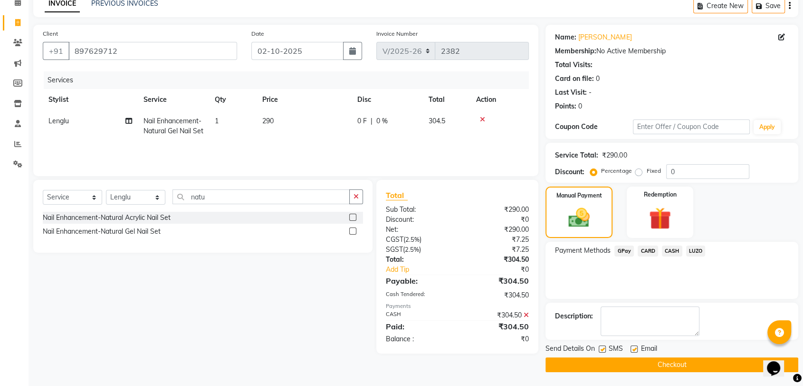
drag, startPoint x: 634, startPoint y: 347, endPoint x: 648, endPoint y: 355, distance: 16.4
click at [637, 348] on label at bounding box center [634, 348] width 7 height 7
click at [637, 348] on input "checkbox" at bounding box center [634, 349] width 6 height 6
checkbox input "false"
click at [648, 364] on button "Checkout" at bounding box center [672, 364] width 253 height 15
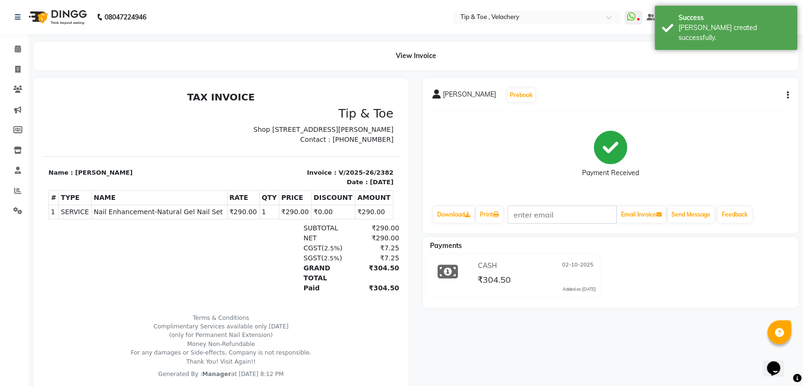
click at [126, 217] on span "Nail Enhancement-Natural Gel Nail Set" at bounding box center [159, 212] width 131 height 10
copy tr "Nail Enhancement-Natural Gel Nail Set"
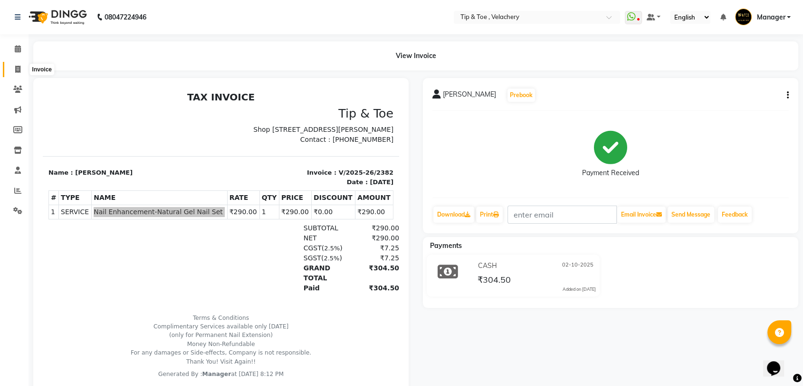
drag, startPoint x: 19, startPoint y: 70, endPoint x: 38, endPoint y: 64, distance: 19.5
click at [19, 70] on icon at bounding box center [17, 69] width 5 height 7
select select "service"
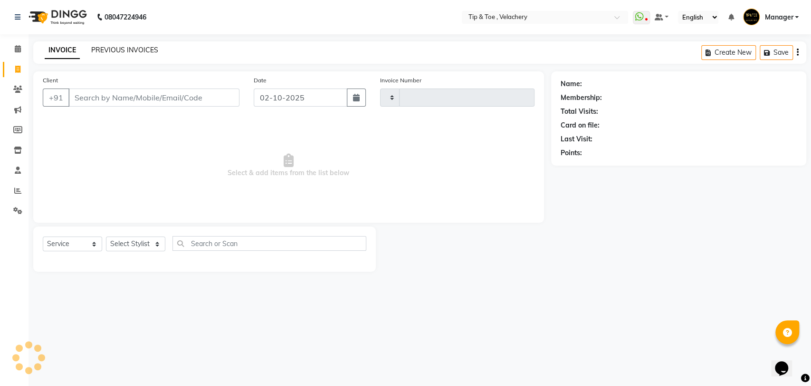
type input "2383"
select select "5863"
click at [133, 47] on link "PREVIOUS INVOICES" at bounding box center [124, 50] width 67 height 9
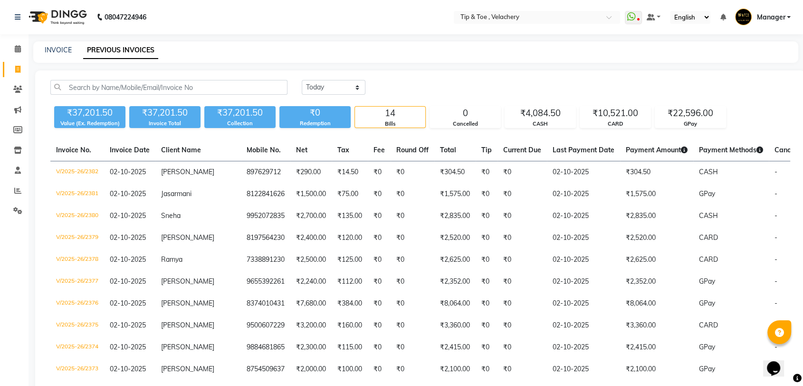
click at [53, 45] on div "INVOICE" at bounding box center [58, 50] width 27 height 10
click at [52, 49] on link "INVOICE" at bounding box center [58, 50] width 27 height 9
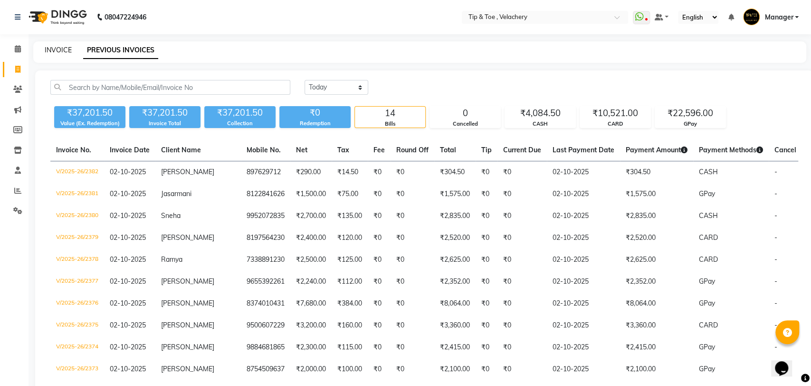
select select "service"
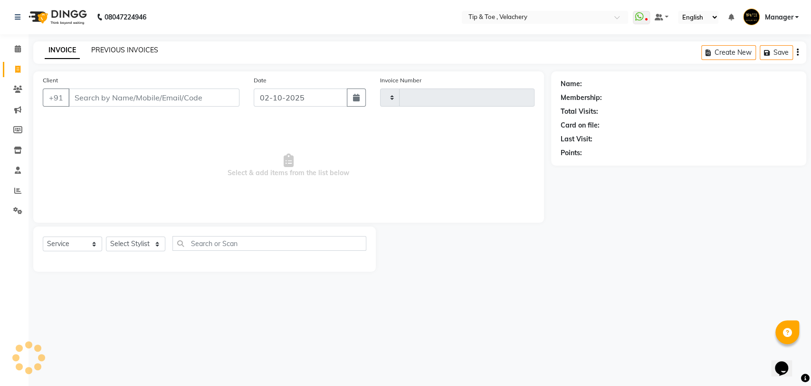
click at [122, 47] on link "PREVIOUS INVOICES" at bounding box center [124, 50] width 67 height 9
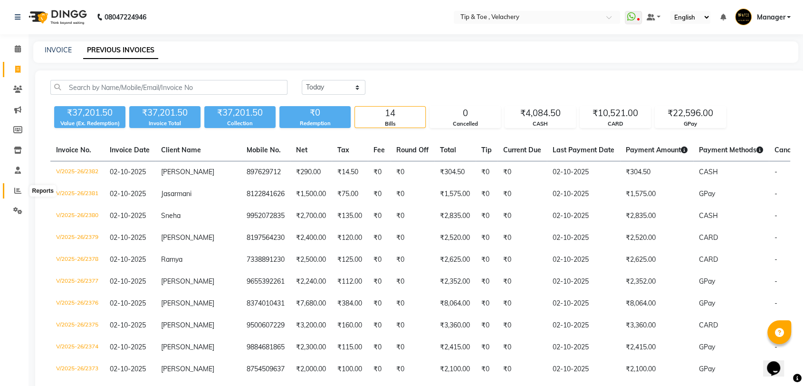
click at [19, 192] on icon at bounding box center [17, 190] width 7 height 7
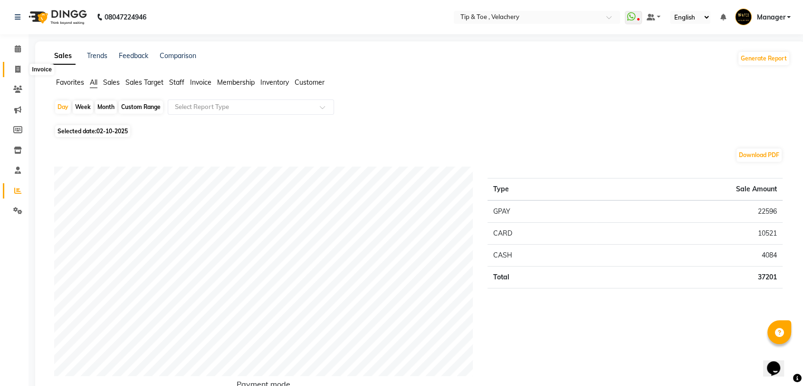
click at [23, 66] on span at bounding box center [18, 69] width 17 height 11
select select "service"
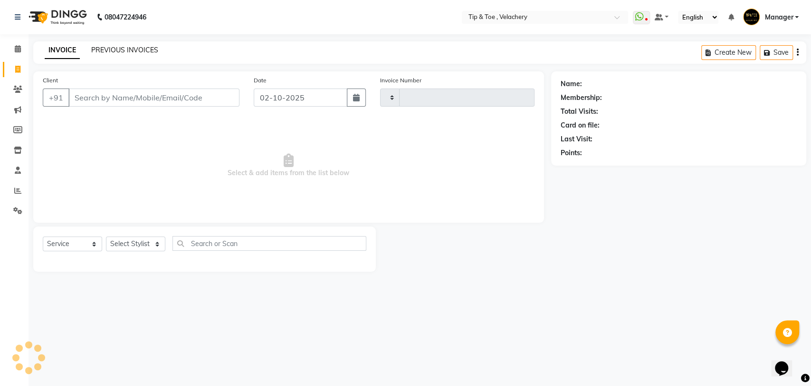
type input "2383"
select select "5863"
click at [133, 47] on link "PREVIOUS INVOICES" at bounding box center [124, 50] width 67 height 9
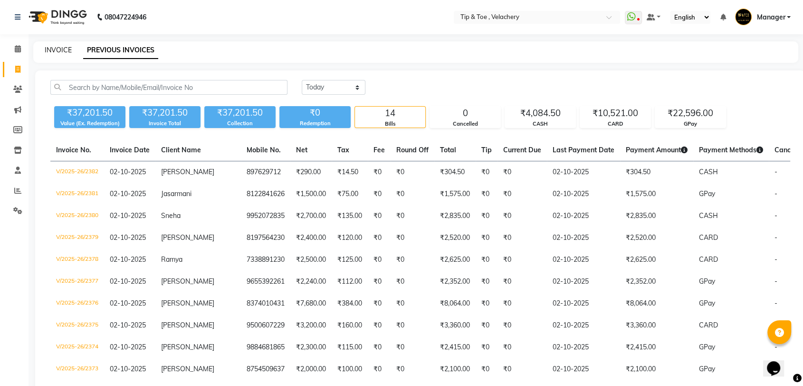
click at [62, 48] on link "INVOICE" at bounding box center [58, 50] width 27 height 9
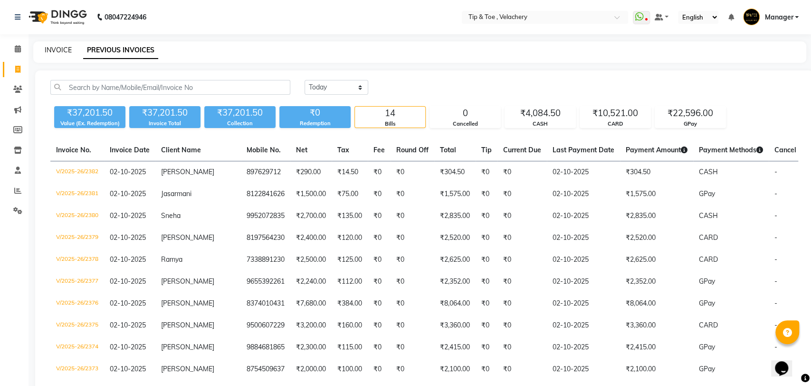
select select "service"
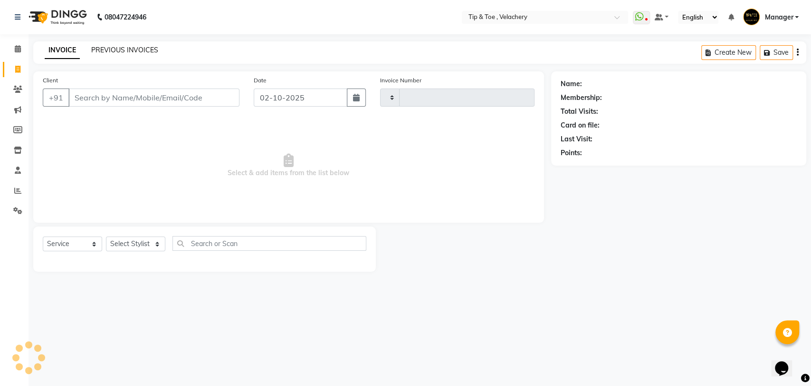
type input "2384"
select select "5863"
click at [114, 47] on link "PREVIOUS INVOICES" at bounding box center [124, 50] width 67 height 9
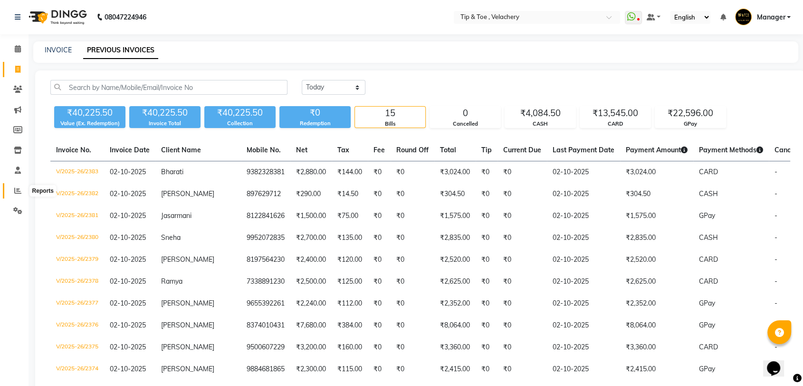
drag, startPoint x: 19, startPoint y: 191, endPoint x: 23, endPoint y: 186, distance: 5.8
click at [19, 190] on icon at bounding box center [17, 190] width 7 height 7
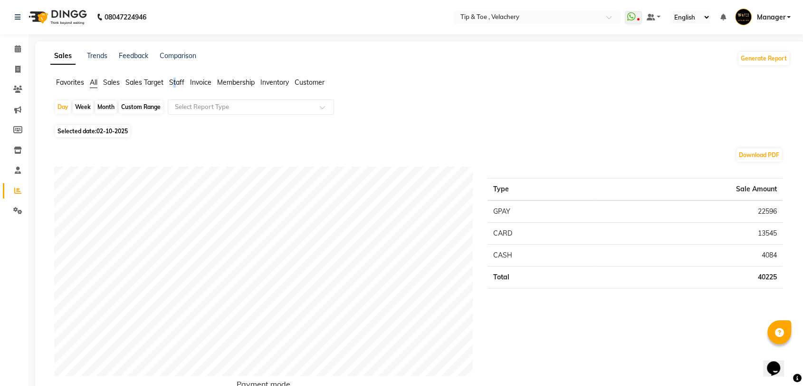
click at [175, 80] on span "Staff" at bounding box center [176, 82] width 15 height 9
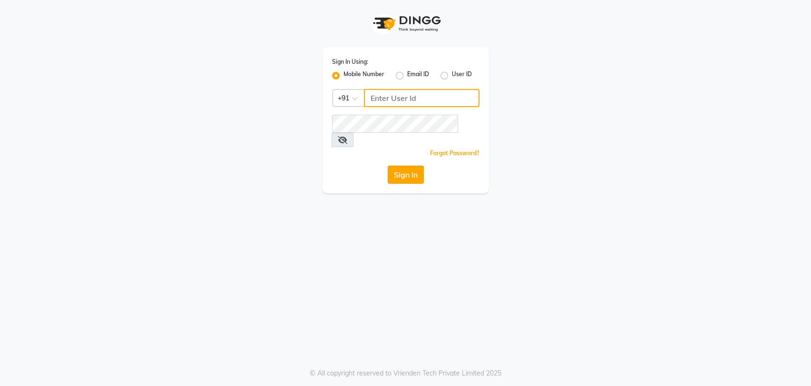
type input "6380259969"
click at [406, 165] on button "Sign In" at bounding box center [406, 174] width 36 height 18
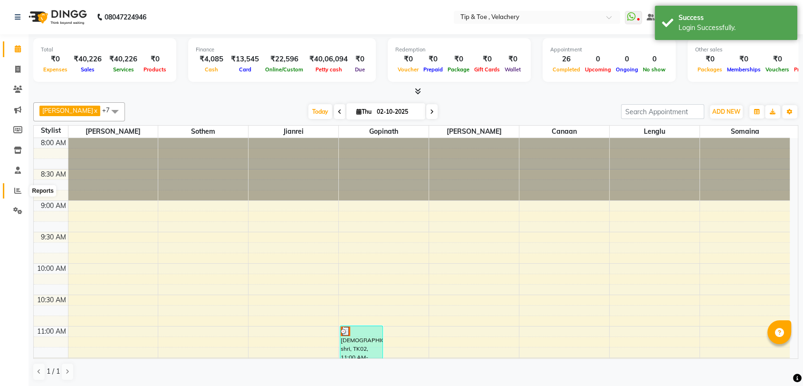
click at [17, 187] on icon at bounding box center [17, 190] width 7 height 7
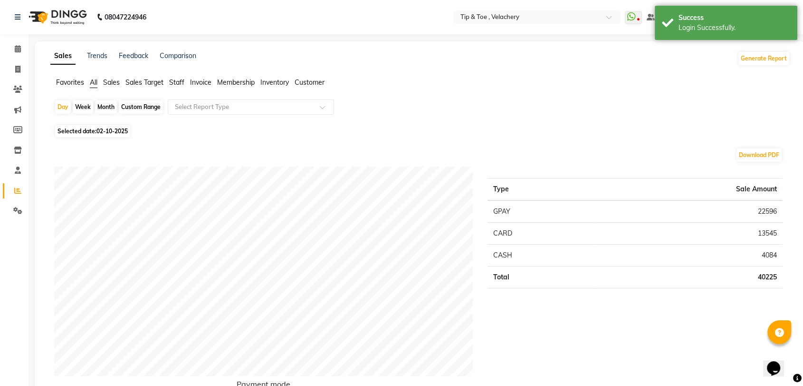
click at [178, 83] on span "Staff" at bounding box center [176, 82] width 15 height 9
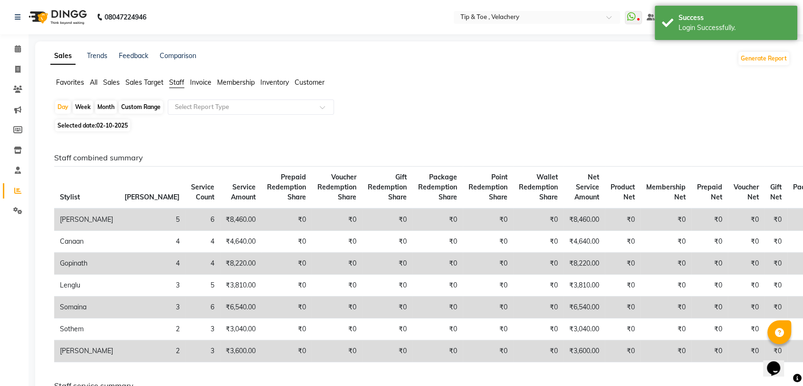
click at [605, 354] on td "₹0" at bounding box center [623, 351] width 36 height 22
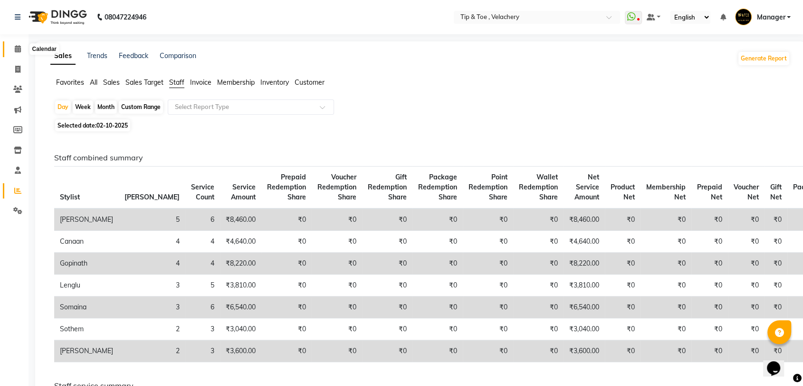
click at [18, 50] on icon at bounding box center [18, 48] width 6 height 7
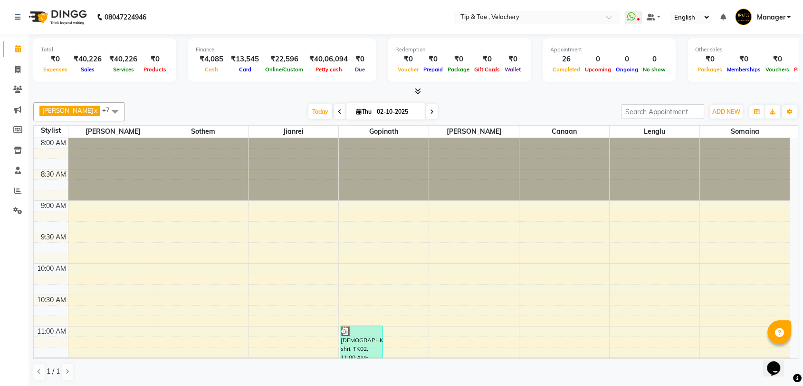
click at [426, 115] on span at bounding box center [431, 111] width 11 height 15
type input "03-10-2025"
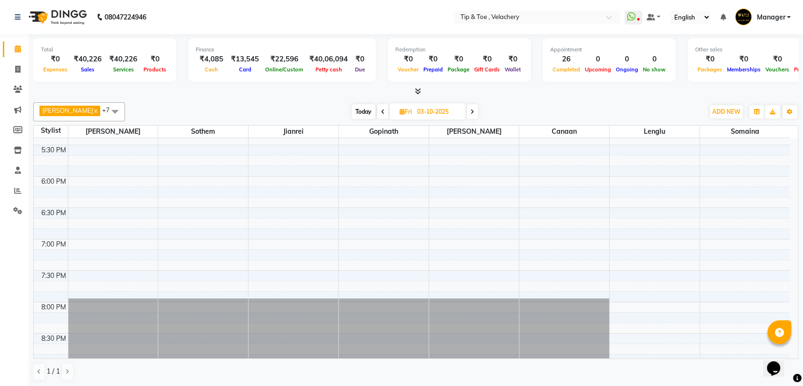
scroll to position [715, 0]
